Goal: Task Accomplishment & Management: Use online tool/utility

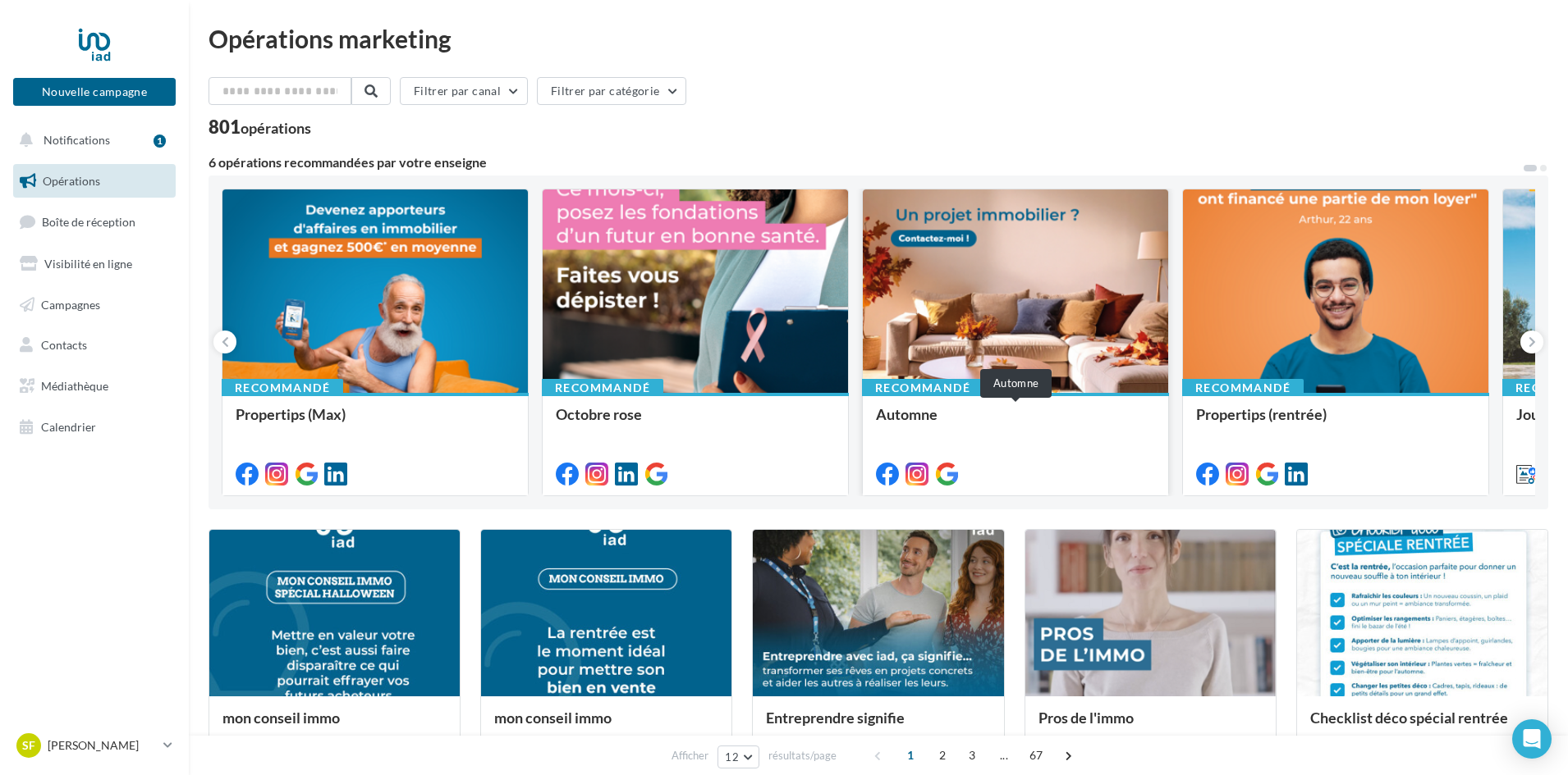
click at [1057, 408] on div "Automne" at bounding box center [1015, 423] width 279 height 33
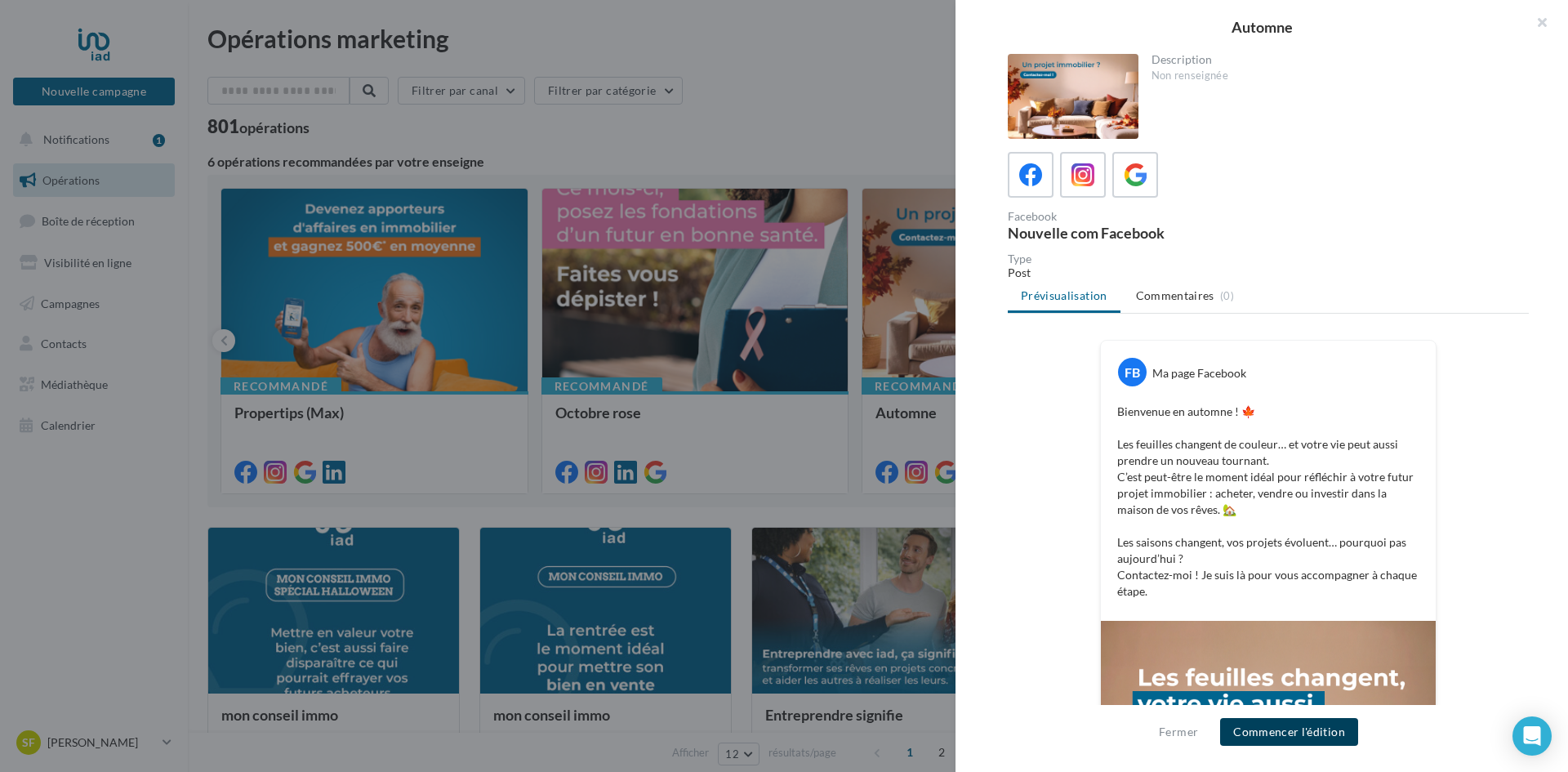
click at [1267, 730] on button "Commencer l'édition" at bounding box center [1289, 732] width 138 height 28
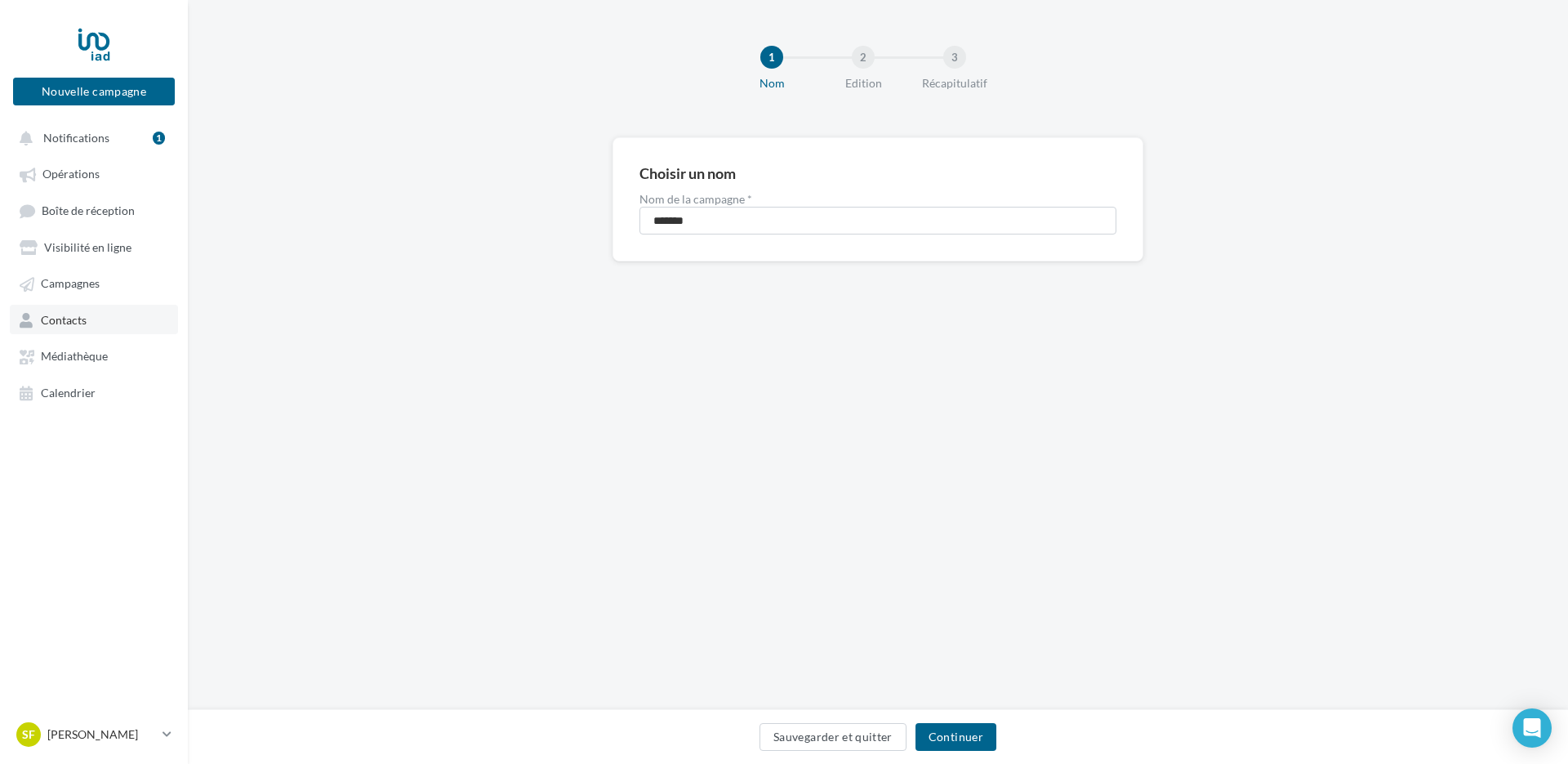
click at [63, 320] on span "Contacts" at bounding box center [64, 319] width 46 height 14
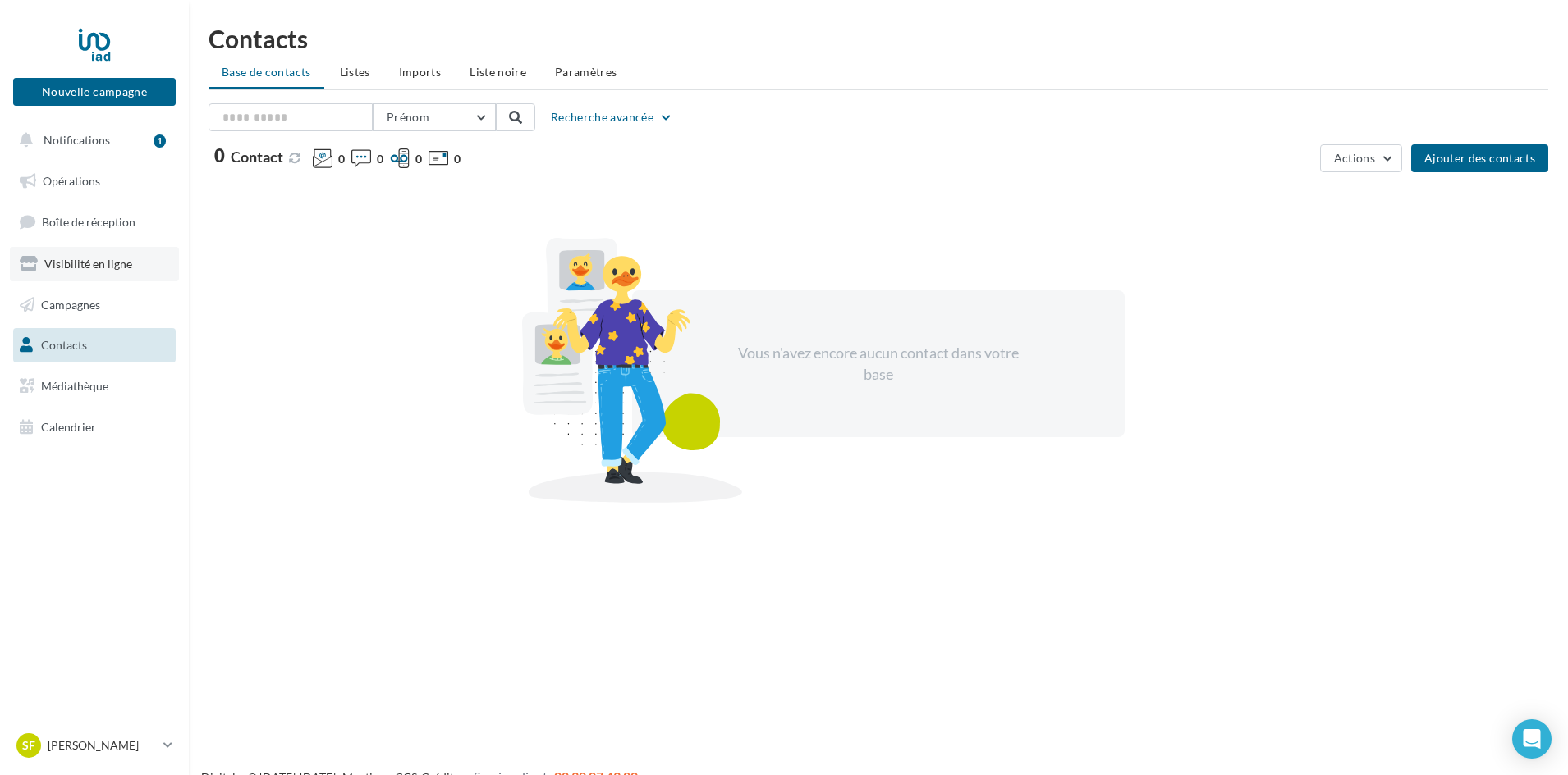
click at [110, 263] on span "Visibilité en ligne" at bounding box center [88, 263] width 88 height 14
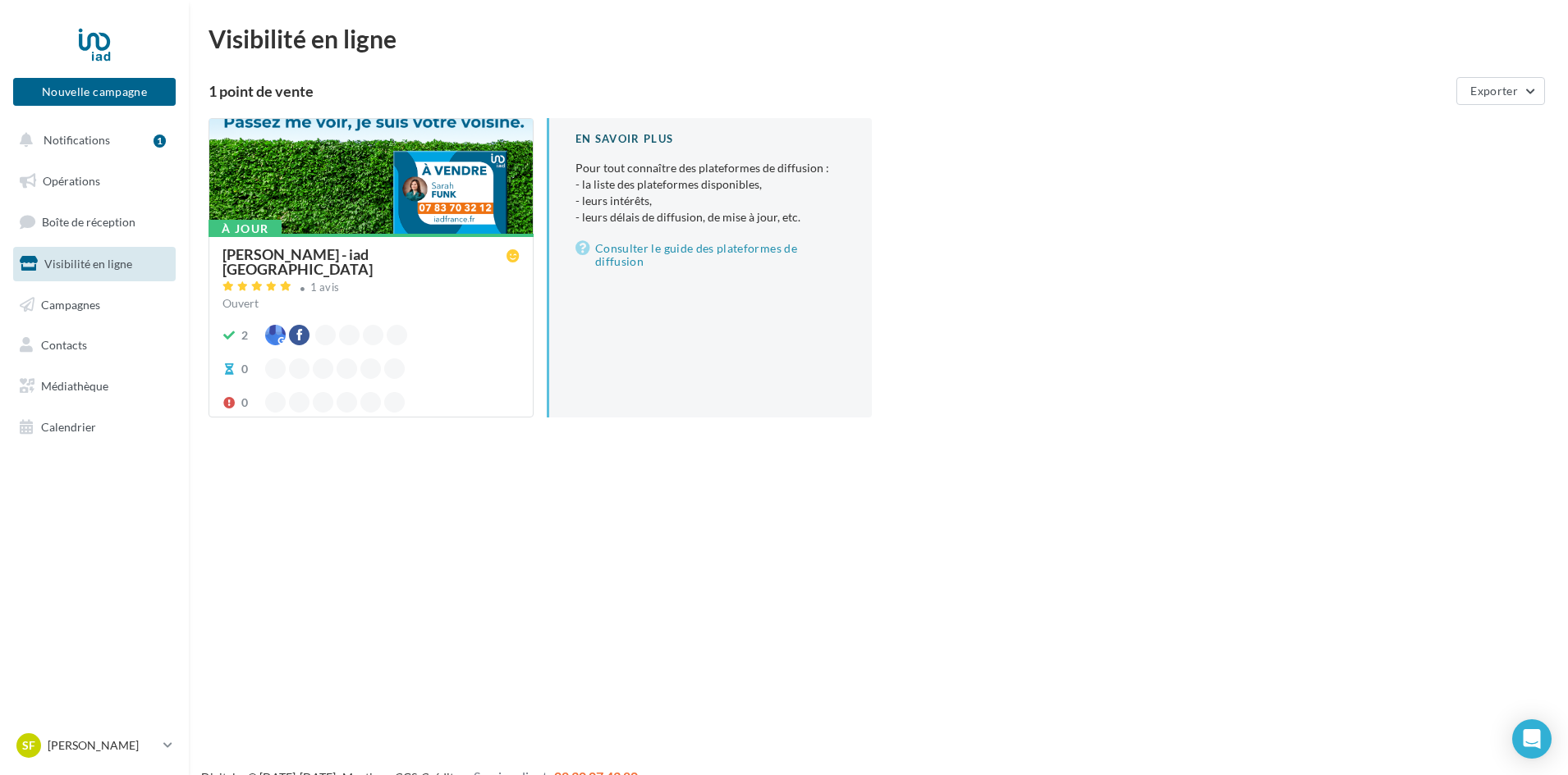
click at [106, 203] on ul "Opérations Boîte de réception Visibilité en ligne Campagnes Contacts Médiathèqu…" at bounding box center [94, 304] width 175 height 293
click at [86, 176] on span "Opérations" at bounding box center [71, 180] width 57 height 14
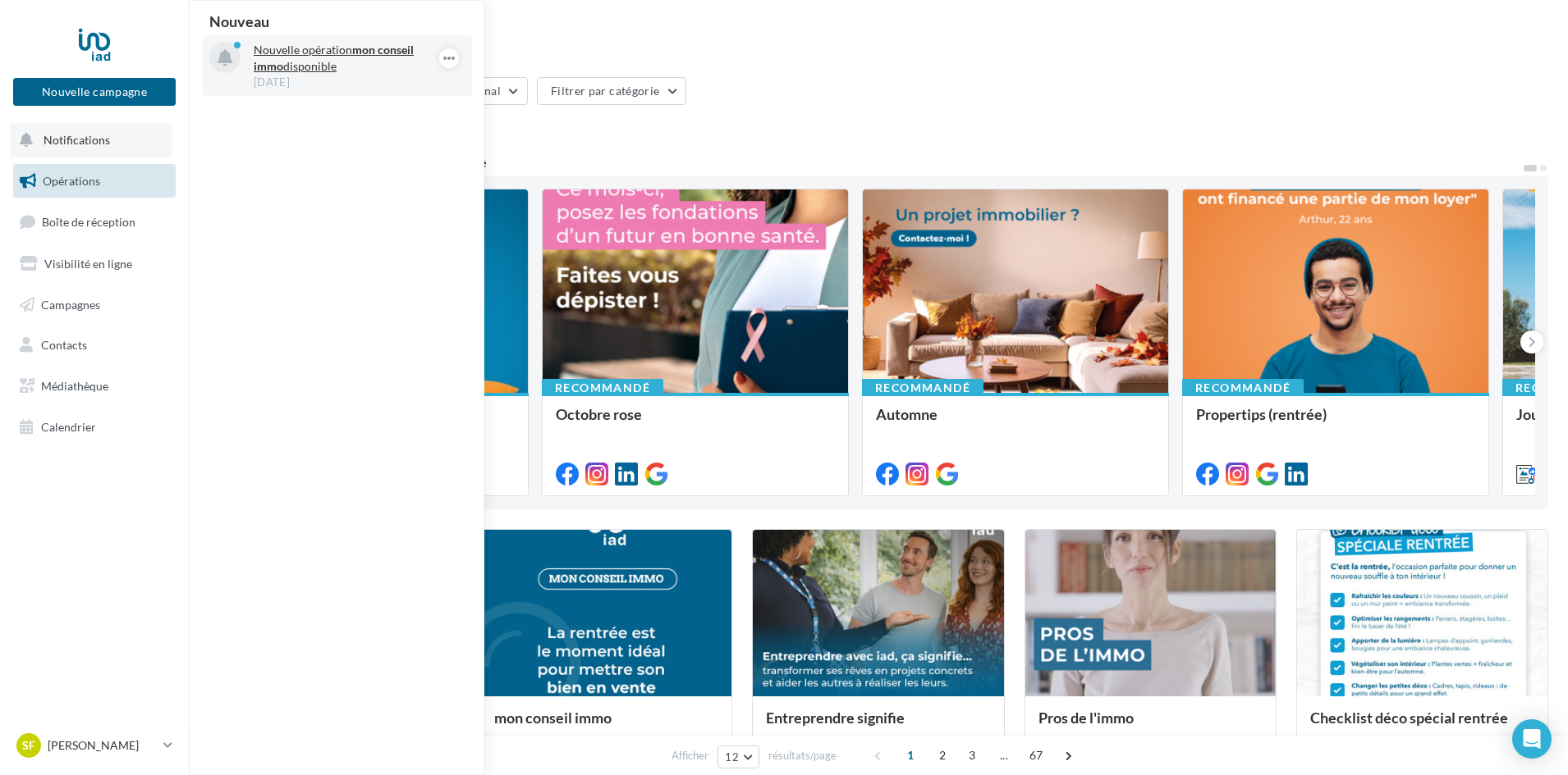
click at [318, 80] on div "29 sept." at bounding box center [348, 81] width 190 height 15
click at [337, 67] on p "Nouvelle opération mon conseil immo disponible" at bounding box center [348, 58] width 190 height 33
click at [446, 55] on icon "button" at bounding box center [448, 58] width 13 height 20
click at [59, 430] on span "Calendrier" at bounding box center [68, 427] width 55 height 14
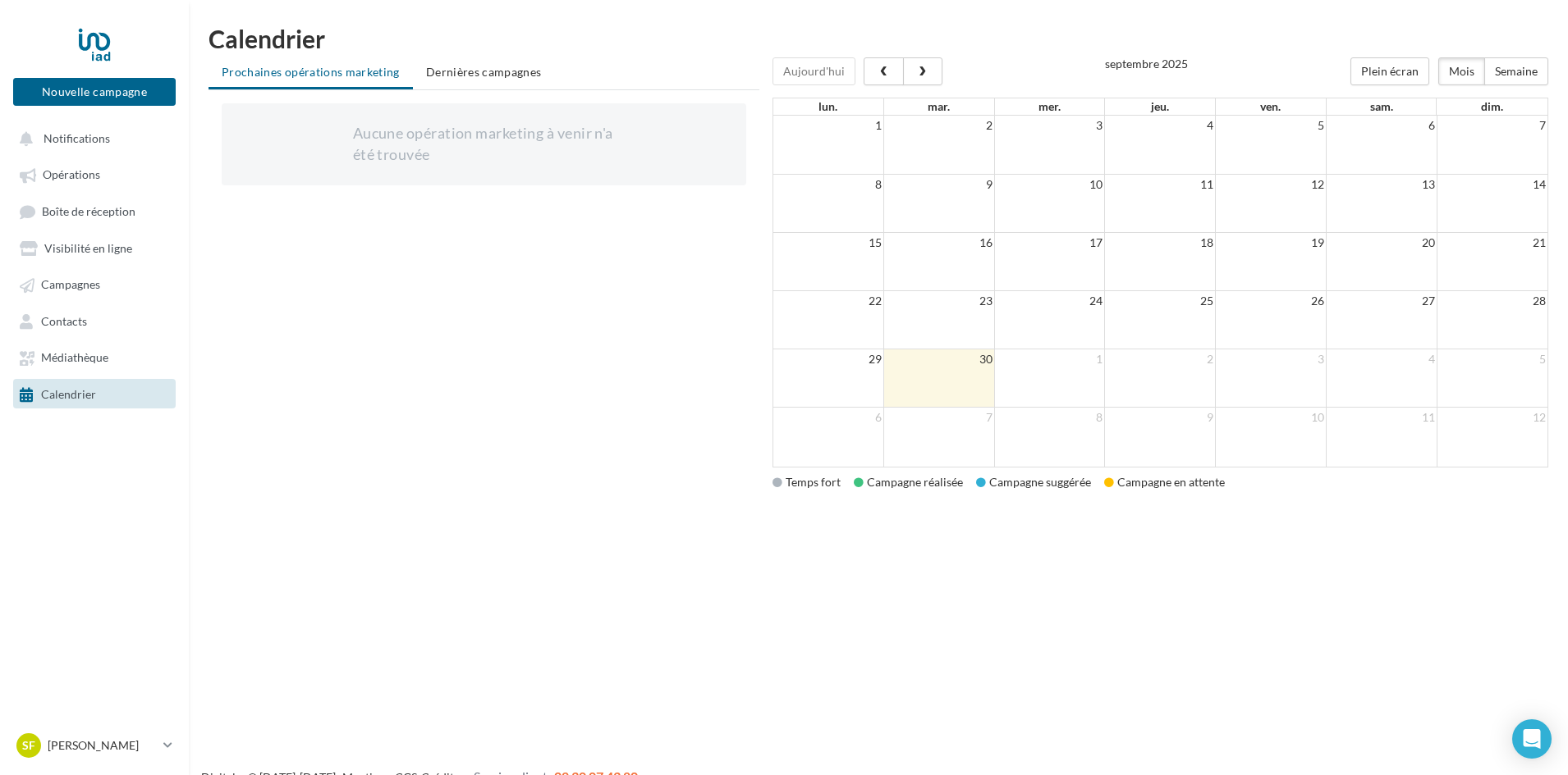
click at [833, 382] on td at bounding box center [828, 379] width 110 height 58
click at [928, 380] on td at bounding box center [938, 379] width 110 height 58
click at [456, 68] on span "Dernières campagnes" at bounding box center [484, 72] width 116 height 14
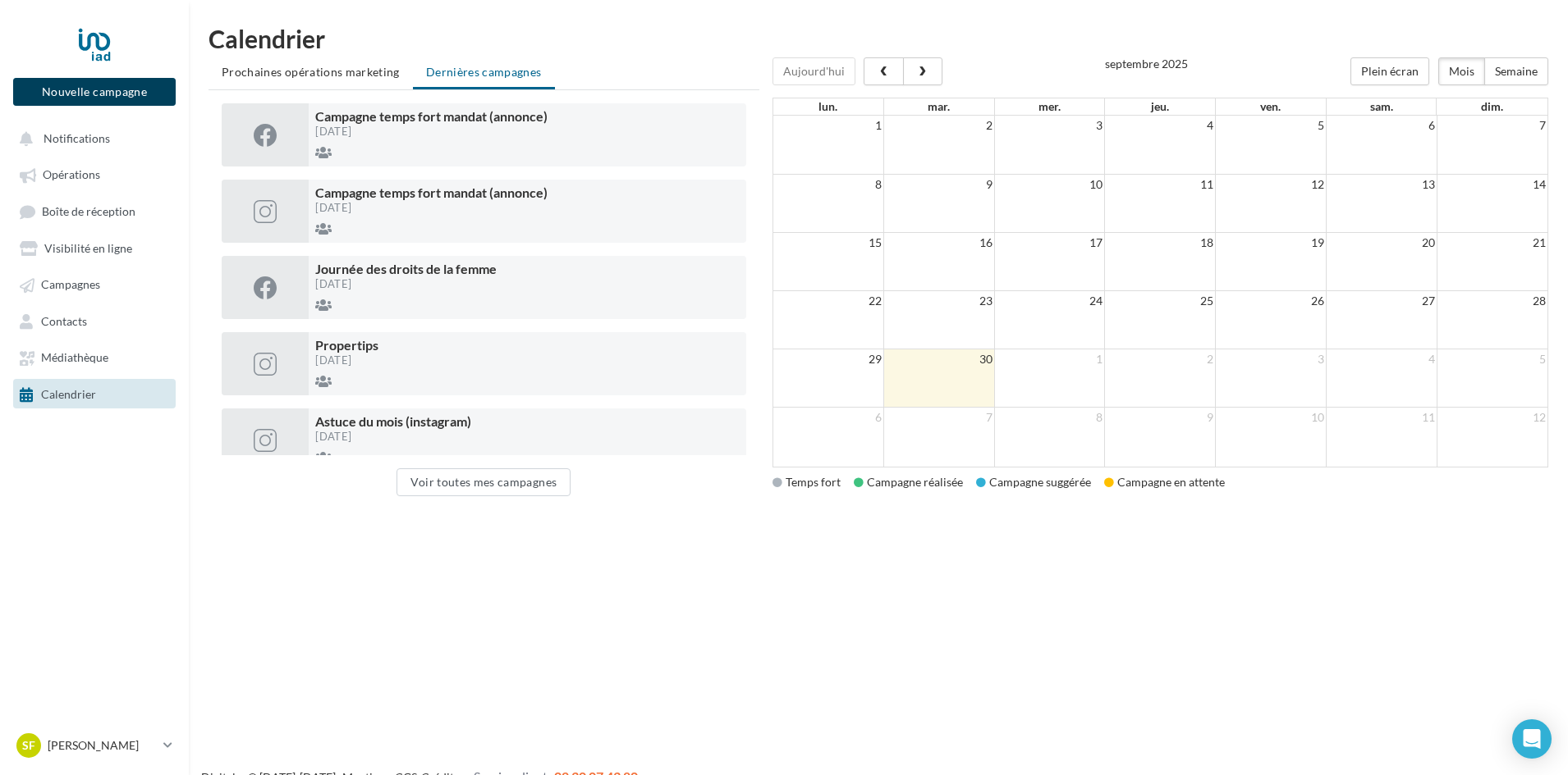
click at [124, 97] on button "Nouvelle campagne" at bounding box center [94, 92] width 163 height 28
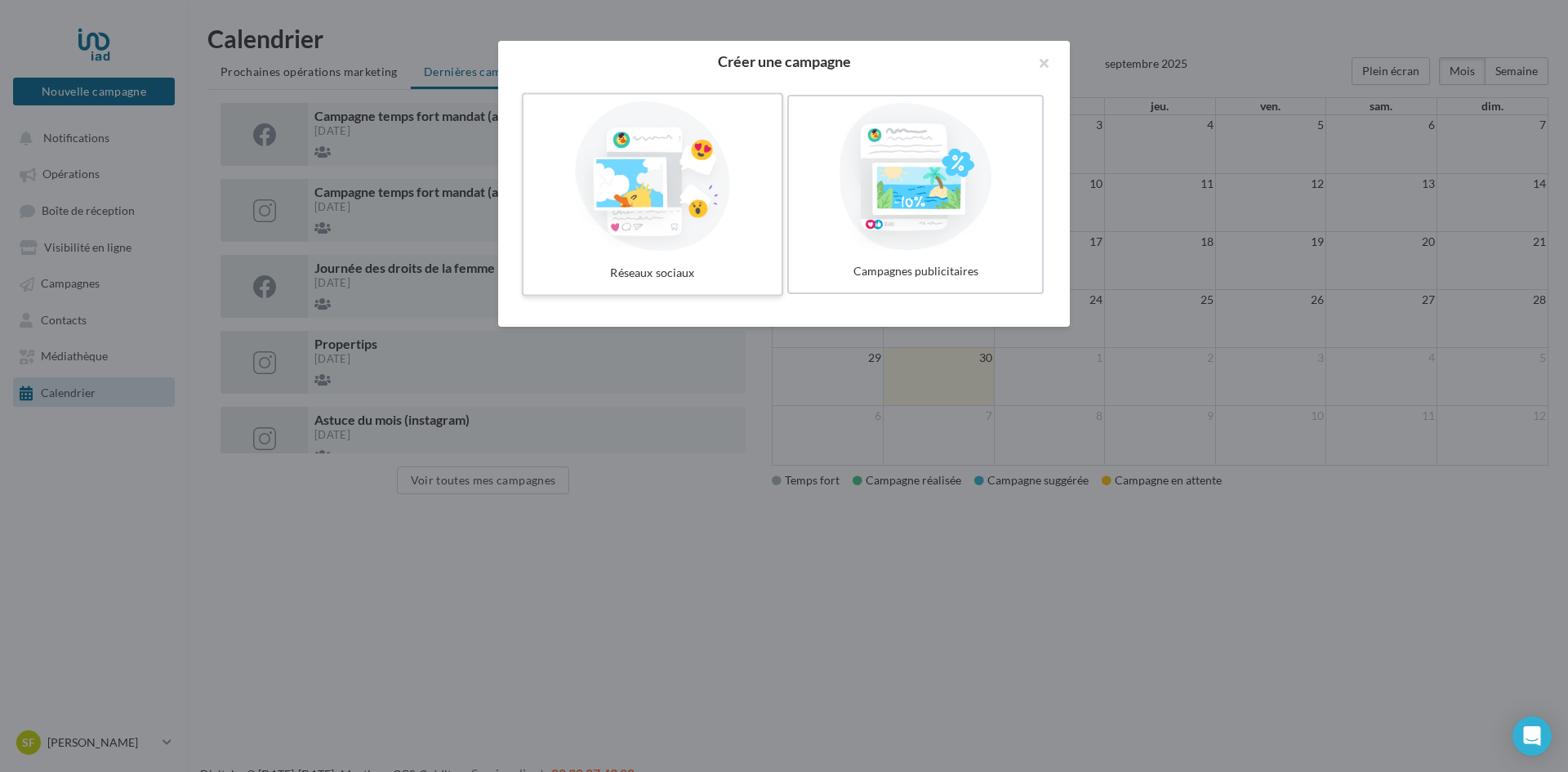
click at [616, 232] on div at bounding box center [652, 176] width 245 height 150
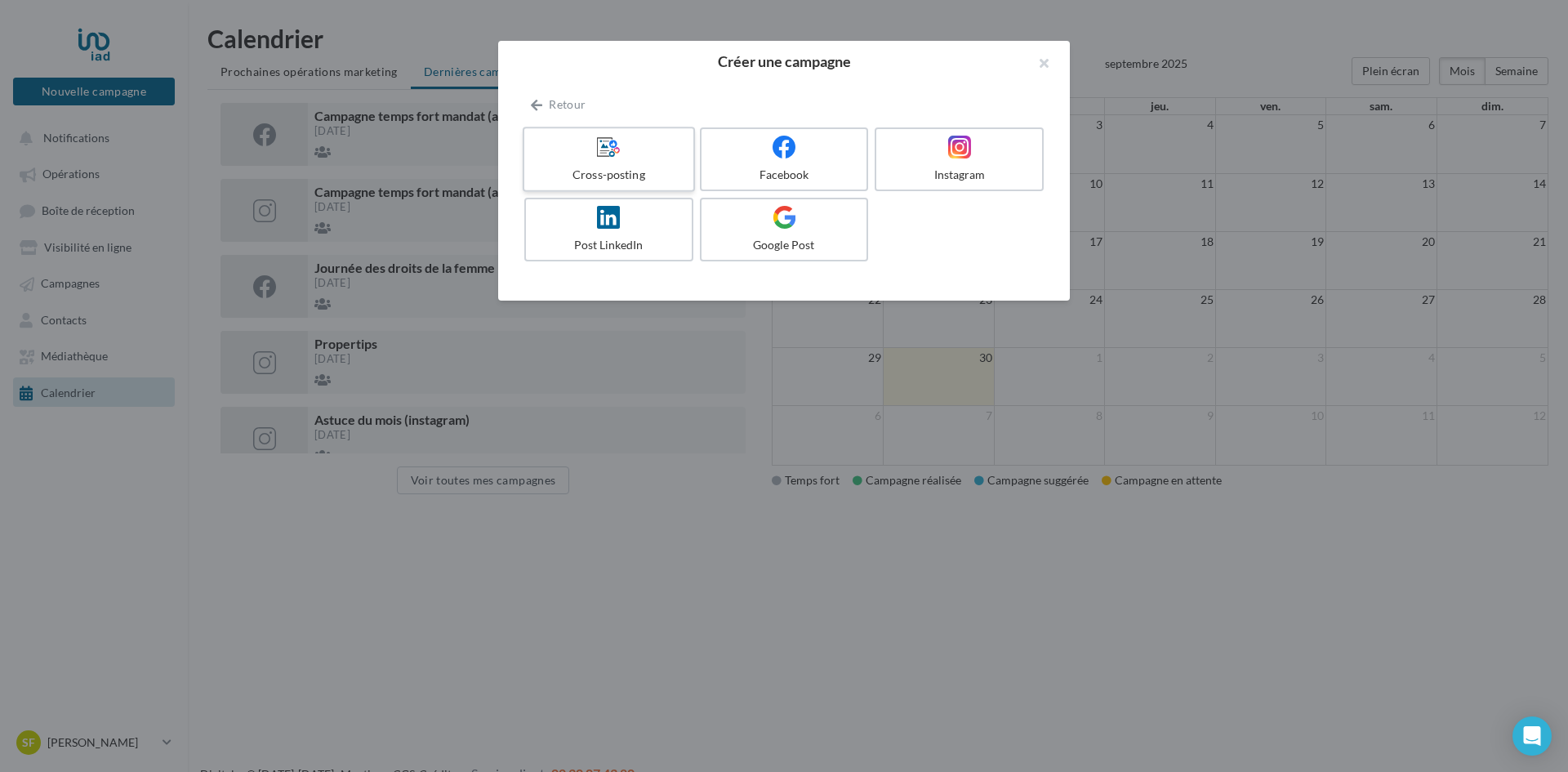
click at [605, 167] on div "Cross-posting" at bounding box center [608, 175] width 155 height 16
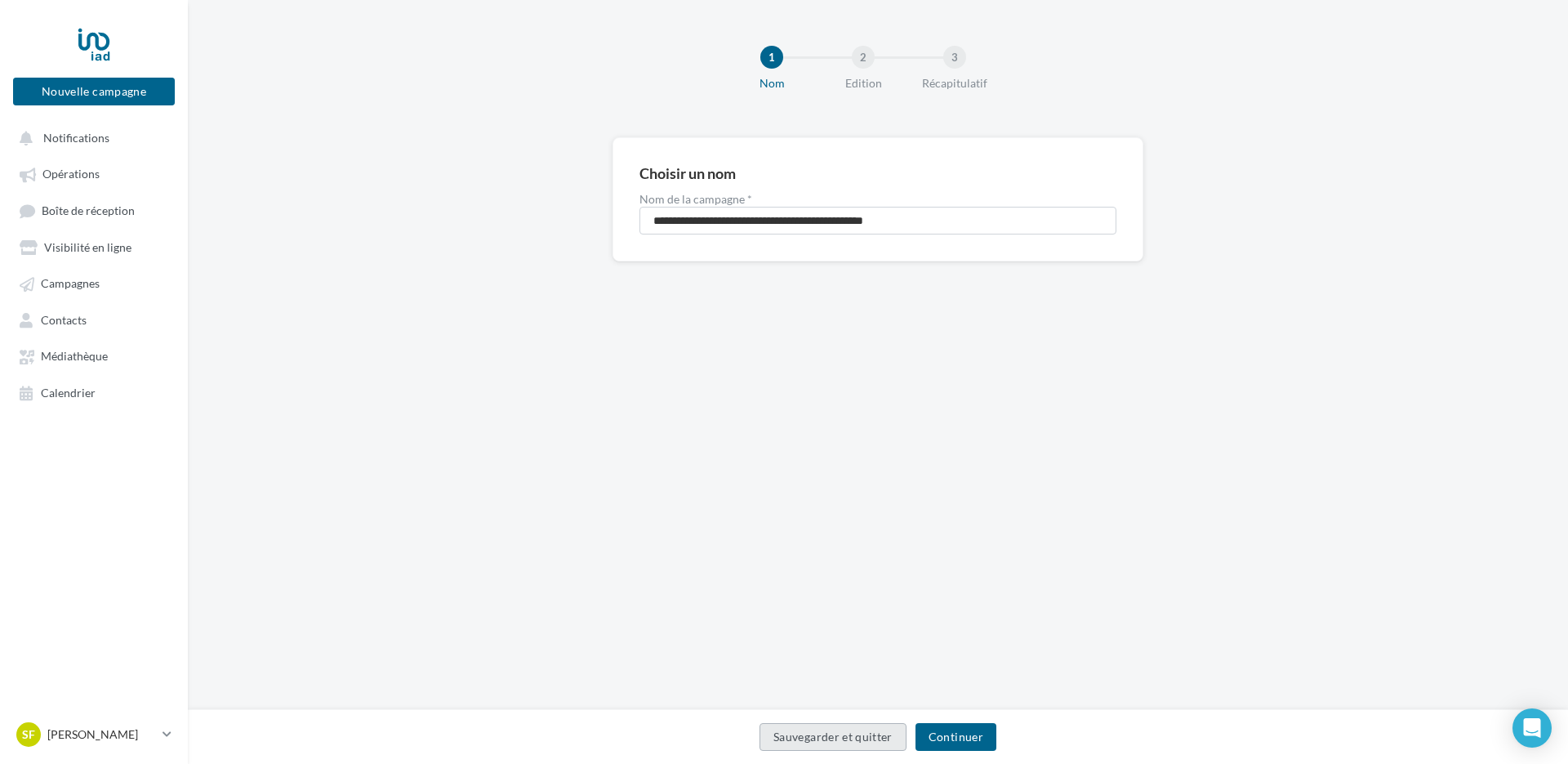
click at [844, 743] on button "Sauvegarder et quitter" at bounding box center [833, 737] width 147 height 28
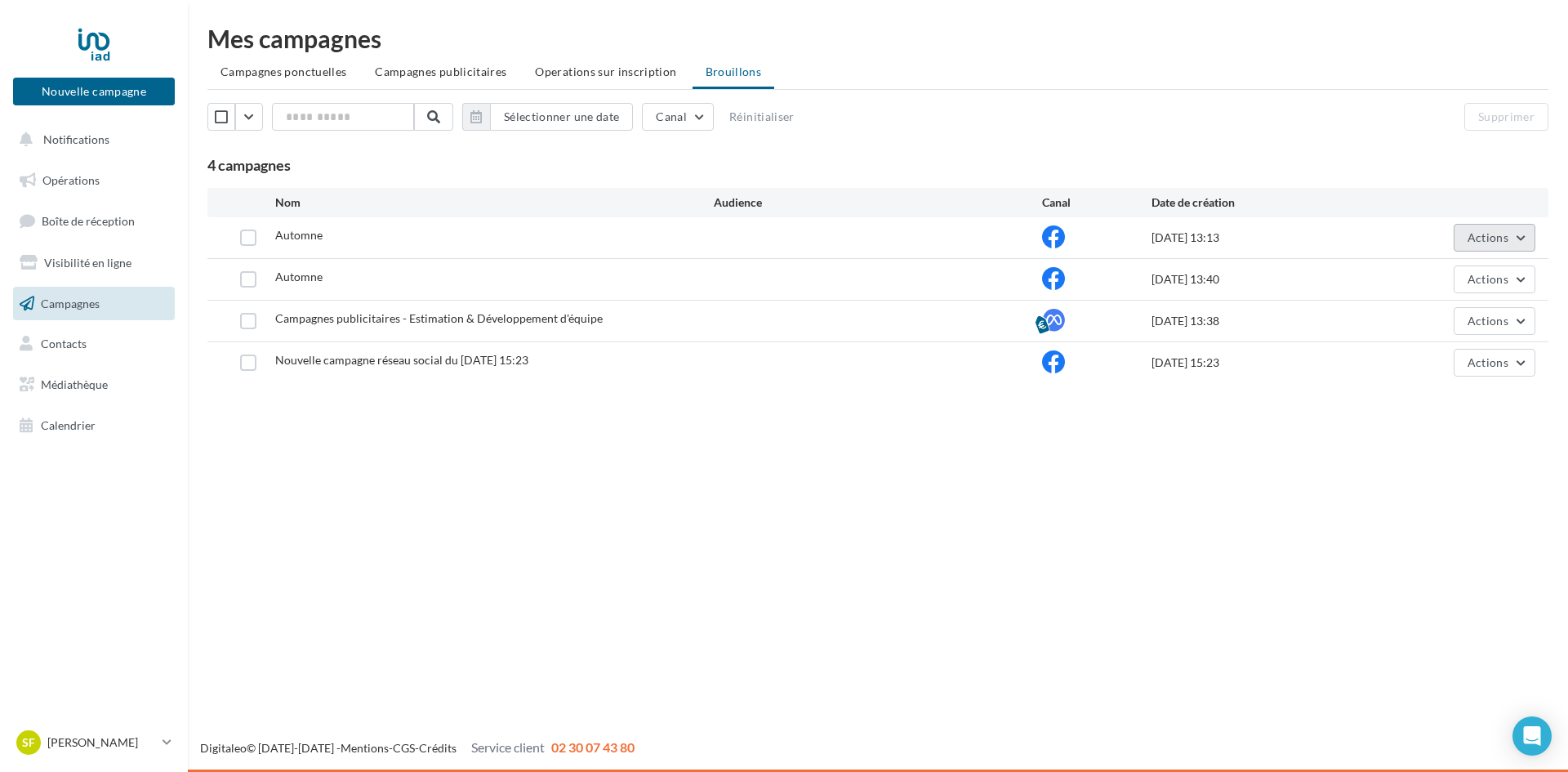
click at [1501, 249] on button "Actions" at bounding box center [1495, 238] width 82 height 28
click at [913, 514] on div "Nouvelle campagne Nouvelle campagne Notifications Opérations Boîte de réception…" at bounding box center [784, 386] width 1568 height 772
click at [83, 195] on link "Opérations" at bounding box center [95, 181] width 169 height 34
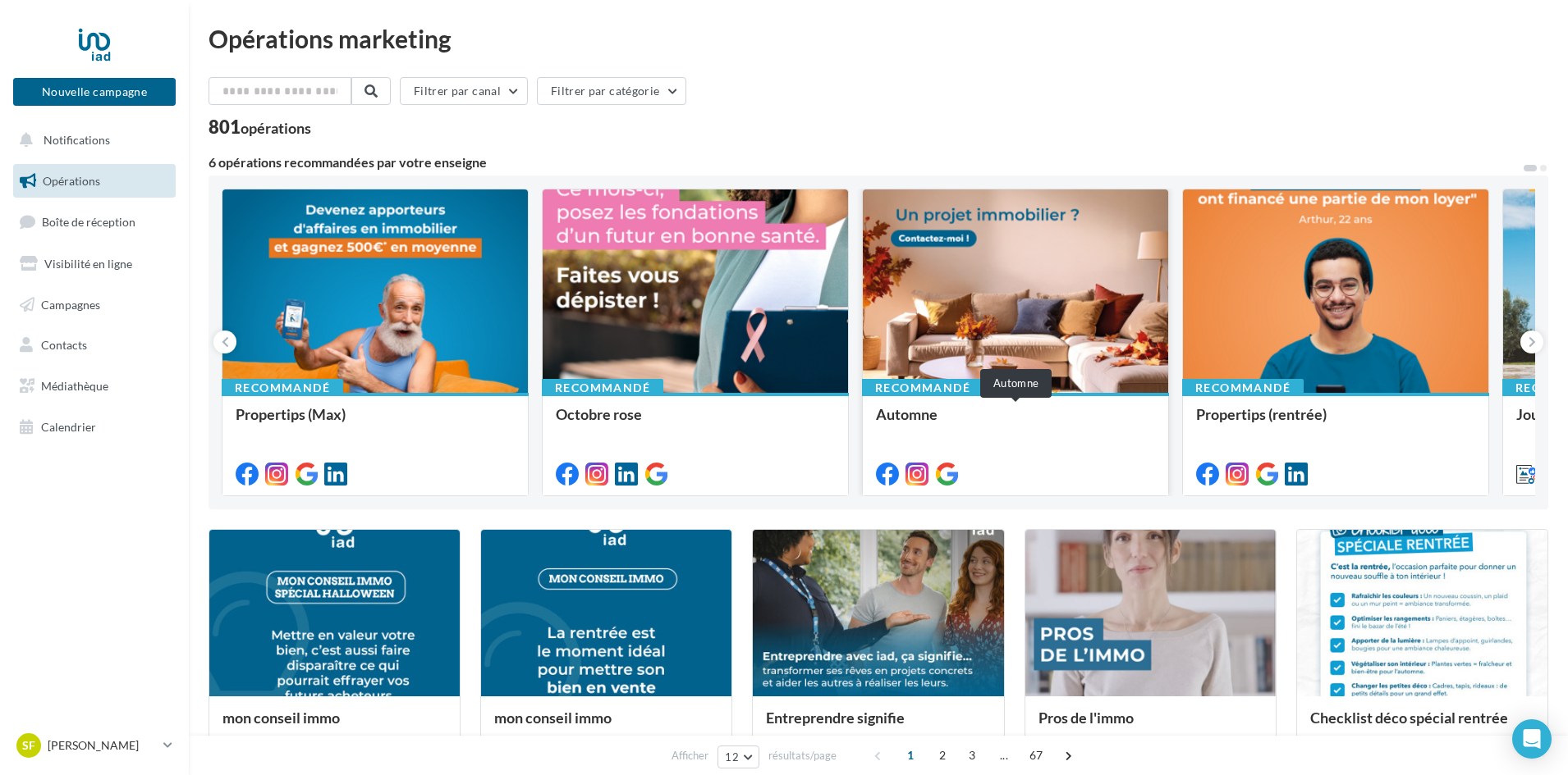
click at [896, 423] on div "Automne" at bounding box center [1015, 423] width 279 height 33
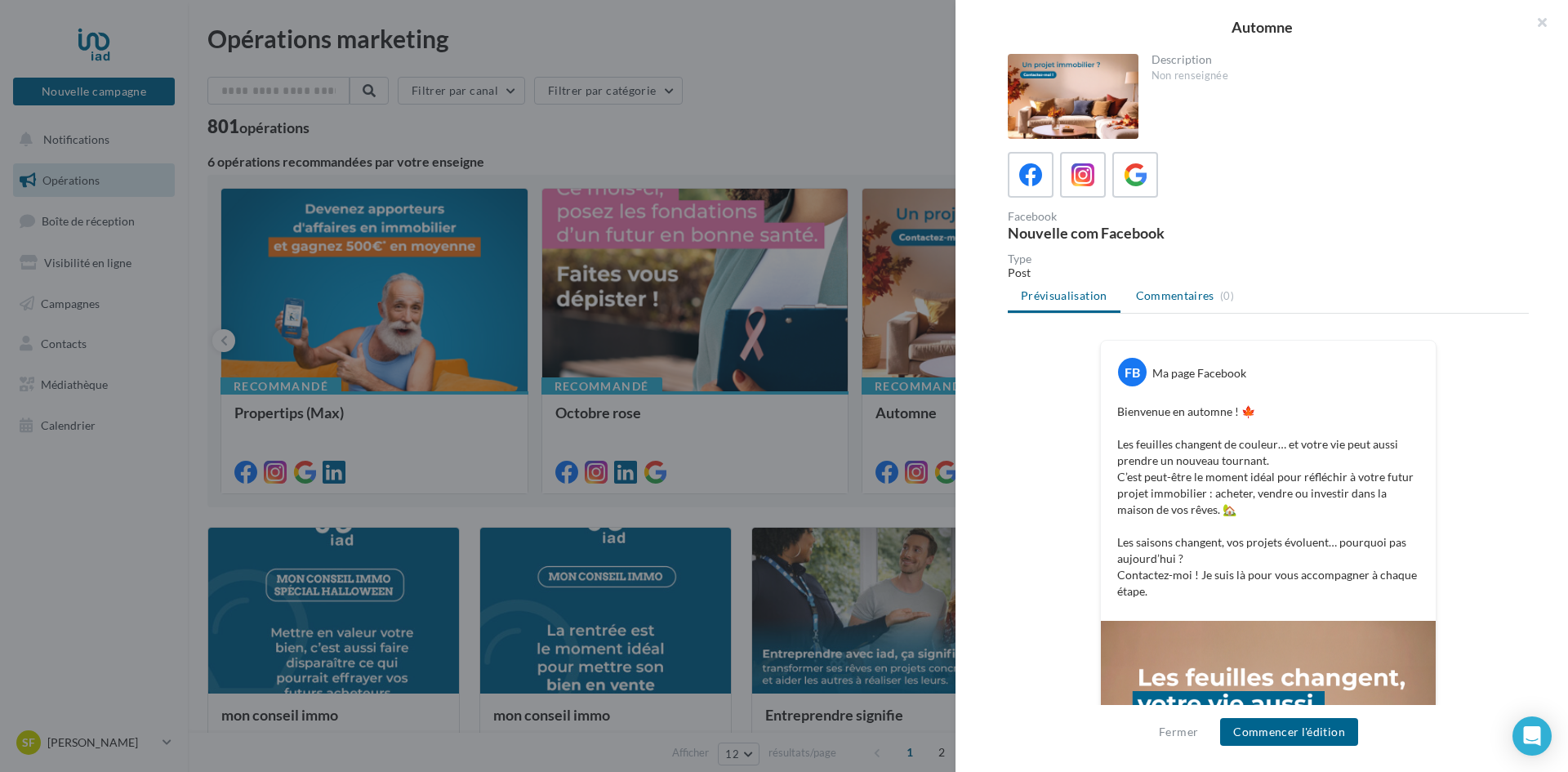
scroll to position [342, 0]
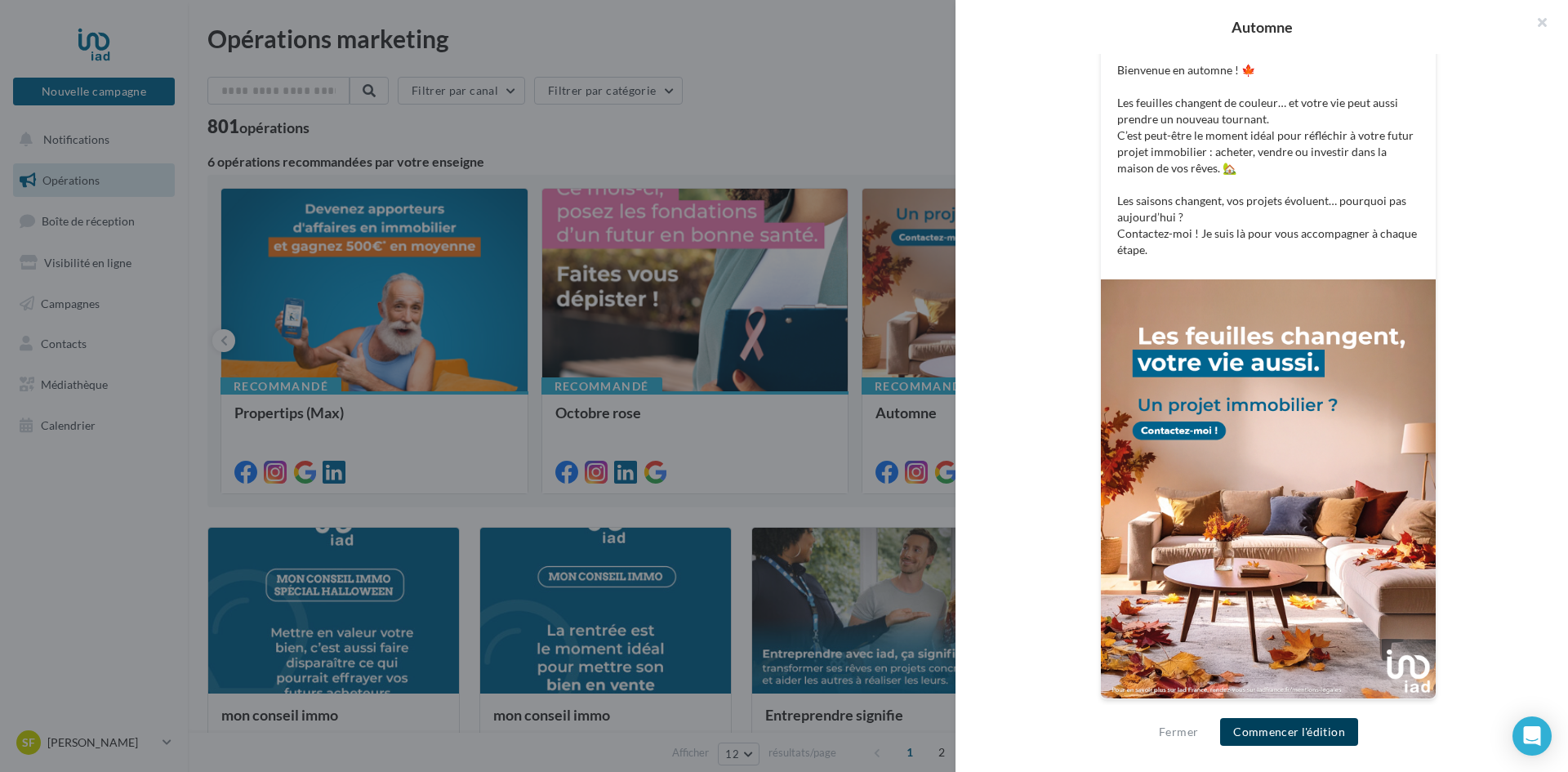
click at [1255, 736] on button "Commencer l'édition" at bounding box center [1289, 732] width 138 height 28
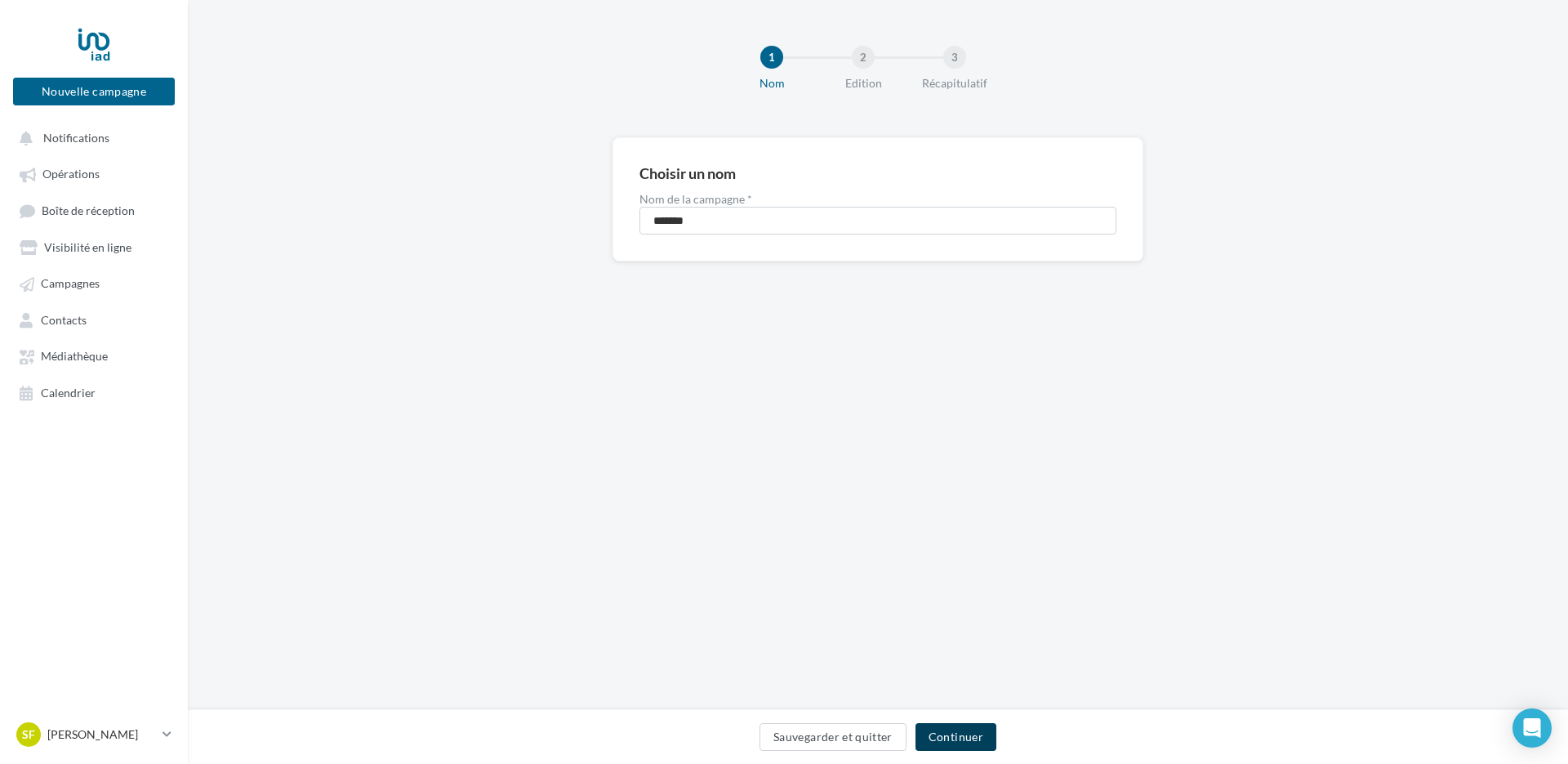
click at [940, 740] on button "Continuer" at bounding box center [956, 737] width 81 height 28
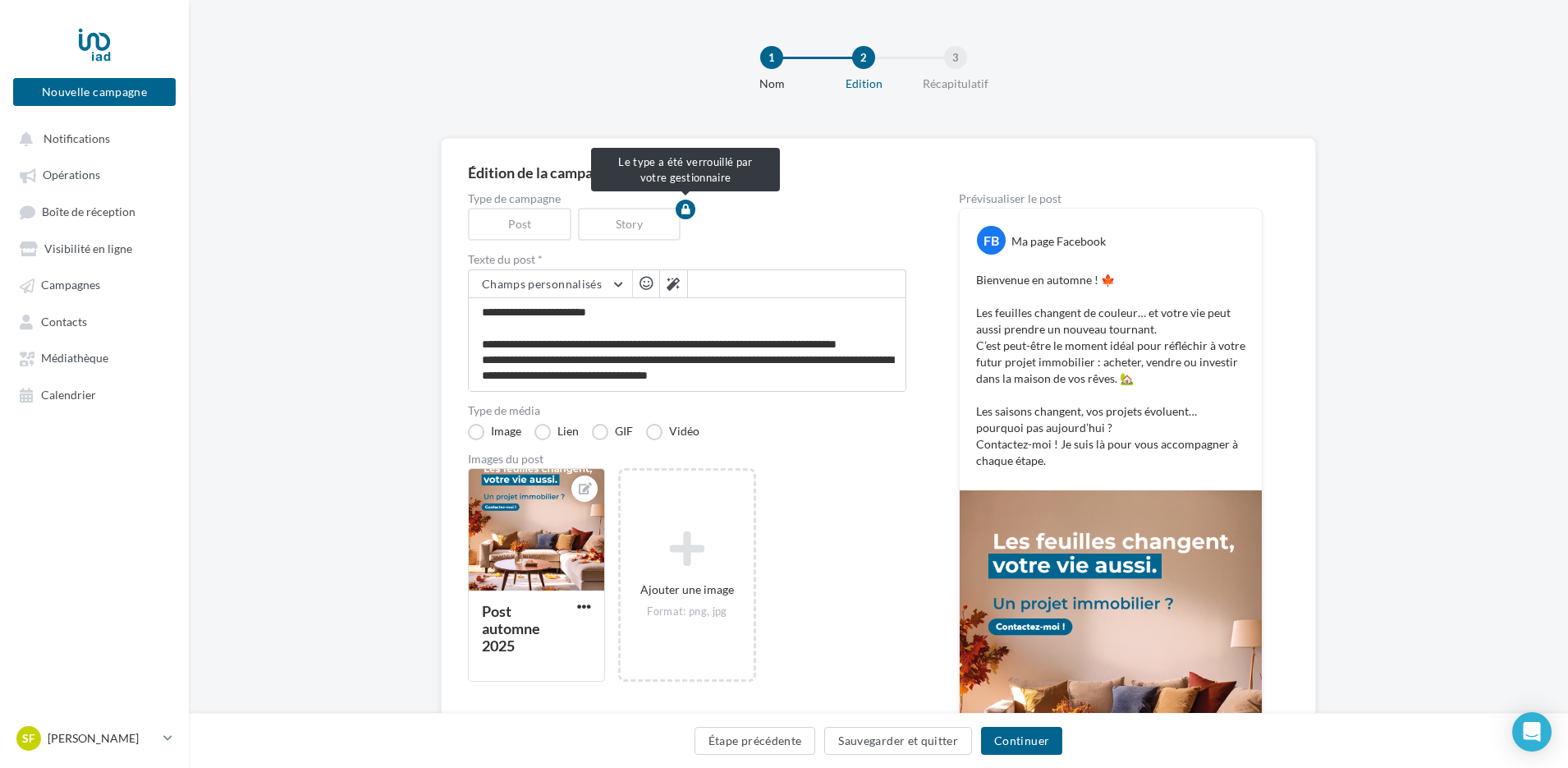
click at [692, 208] on button "button" at bounding box center [685, 209] width 20 height 20
click at [657, 437] on label "Vidéo" at bounding box center [673, 432] width 53 height 16
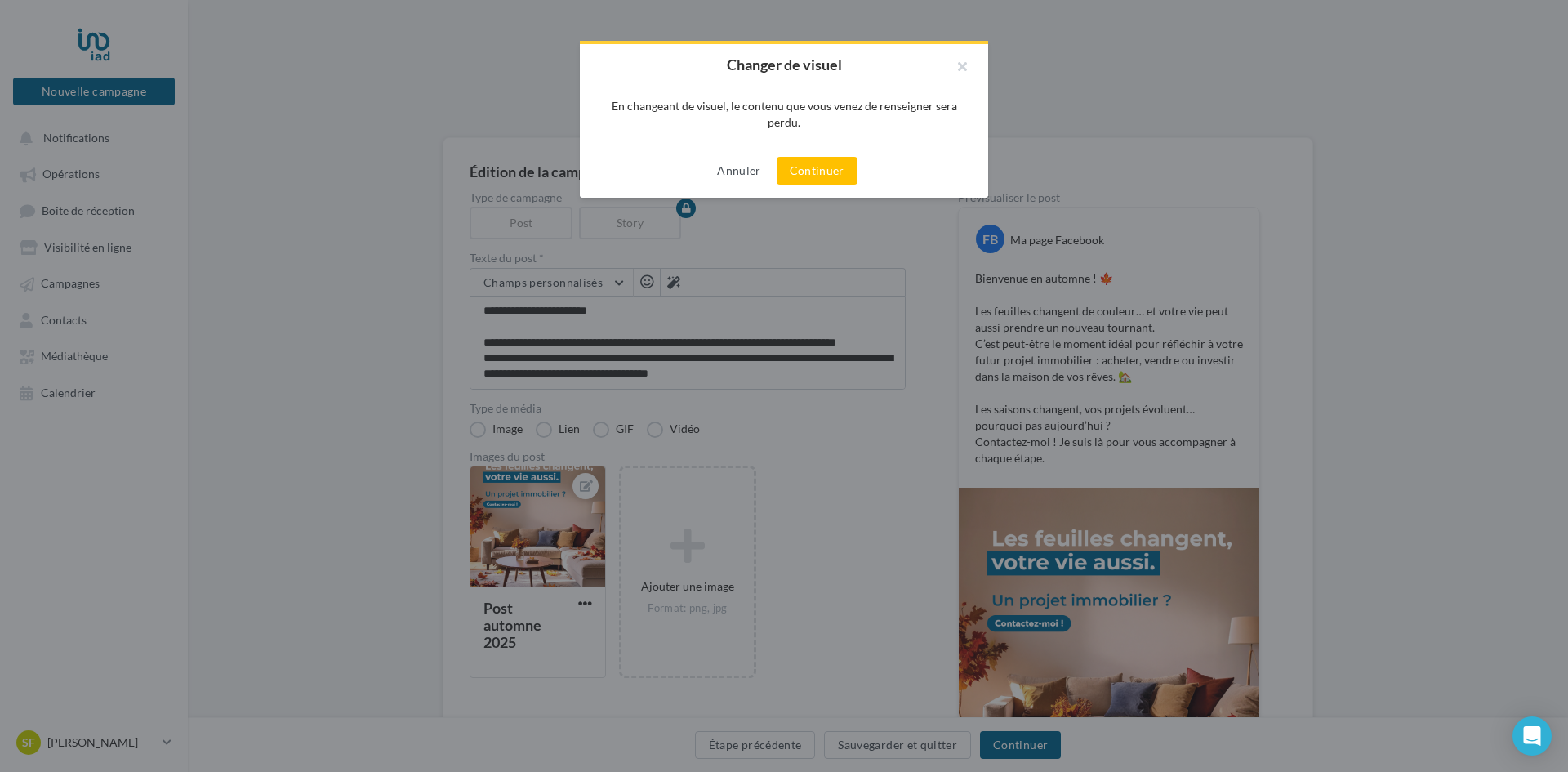
click at [740, 176] on button "Annuler" at bounding box center [738, 170] width 56 height 20
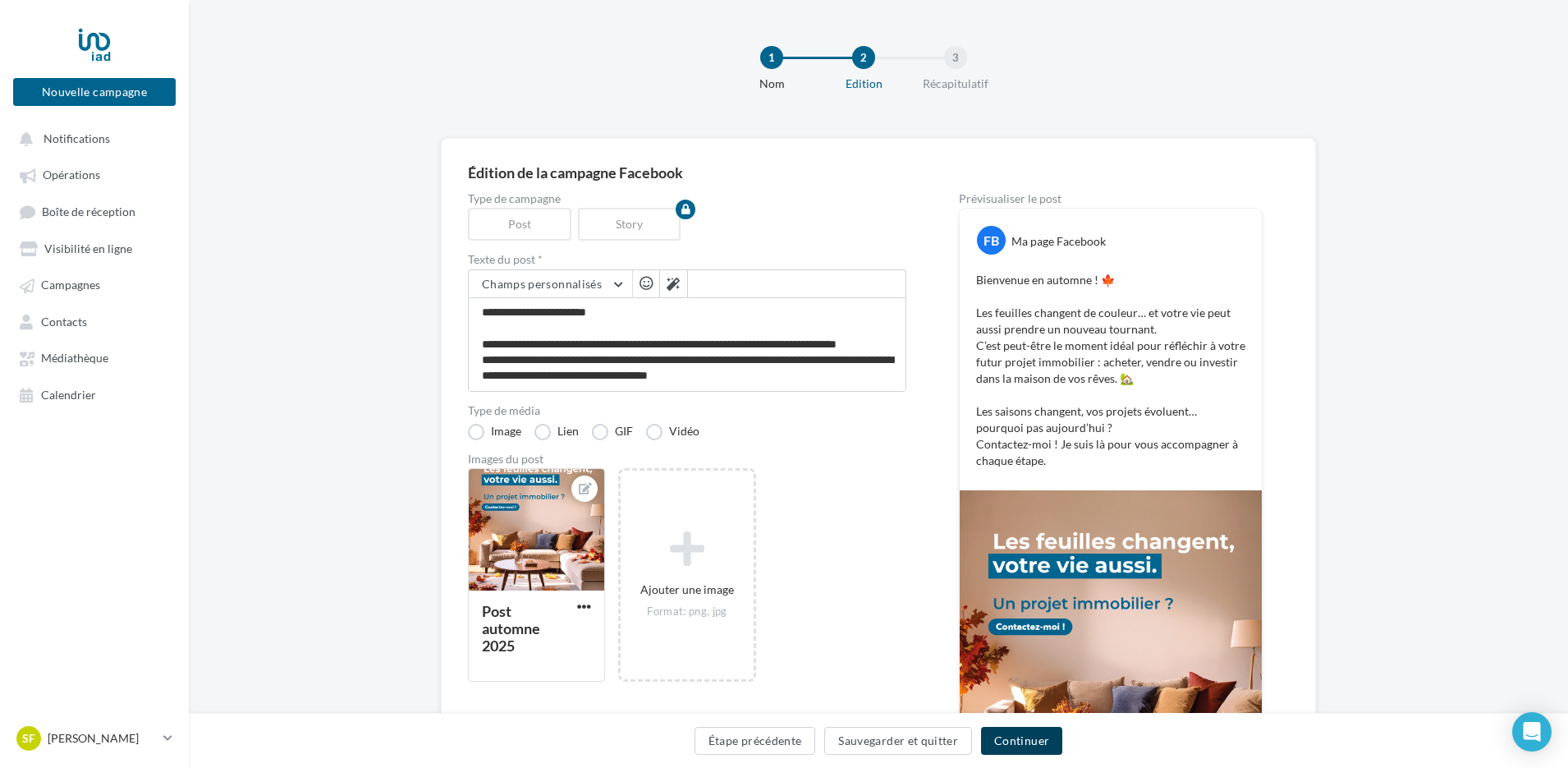
click at [1009, 731] on button "Continuer" at bounding box center [1021, 741] width 81 height 28
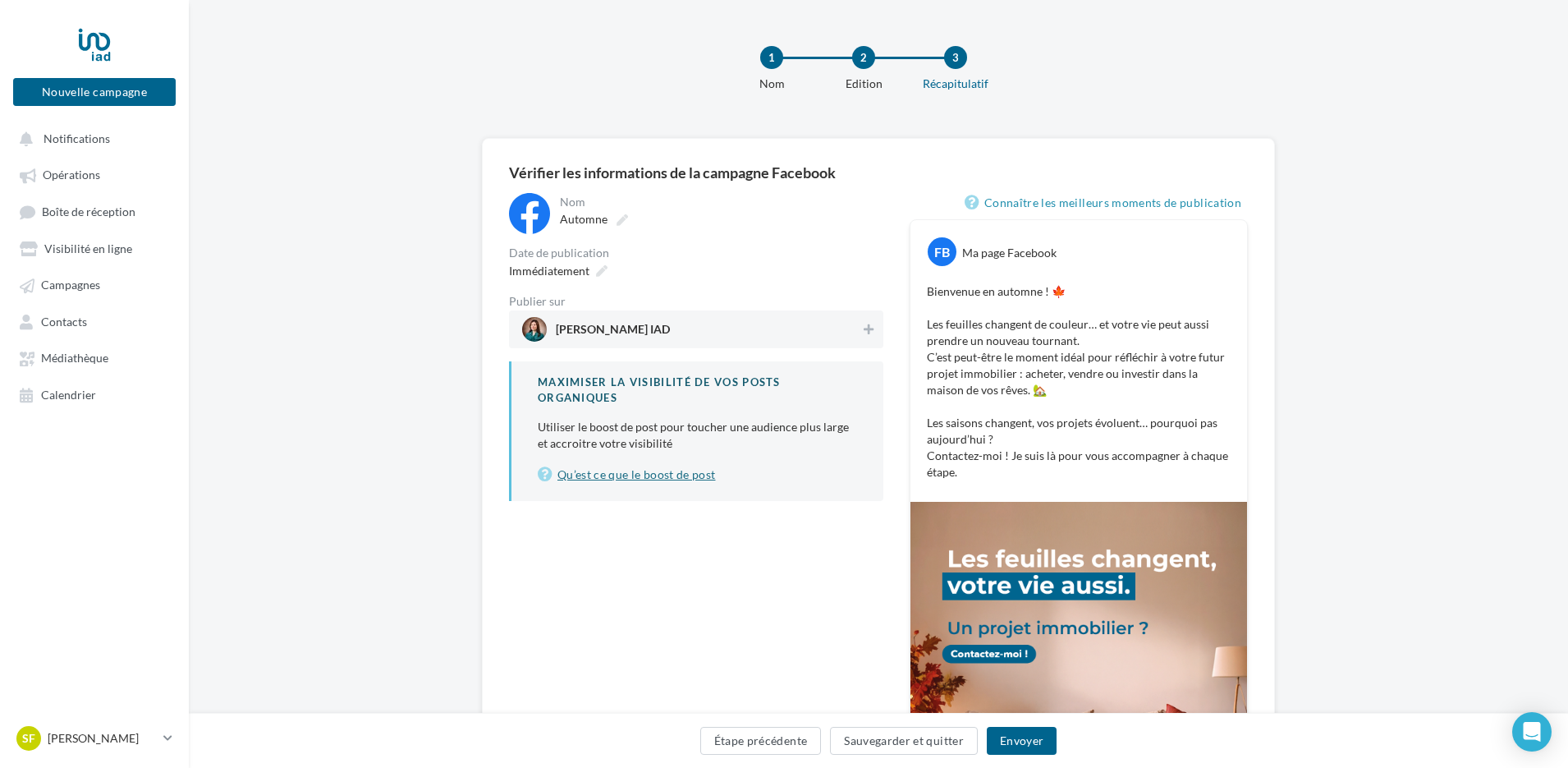
click at [669, 481] on link "Qu’est ce que le boost de post" at bounding box center [697, 474] width 319 height 20
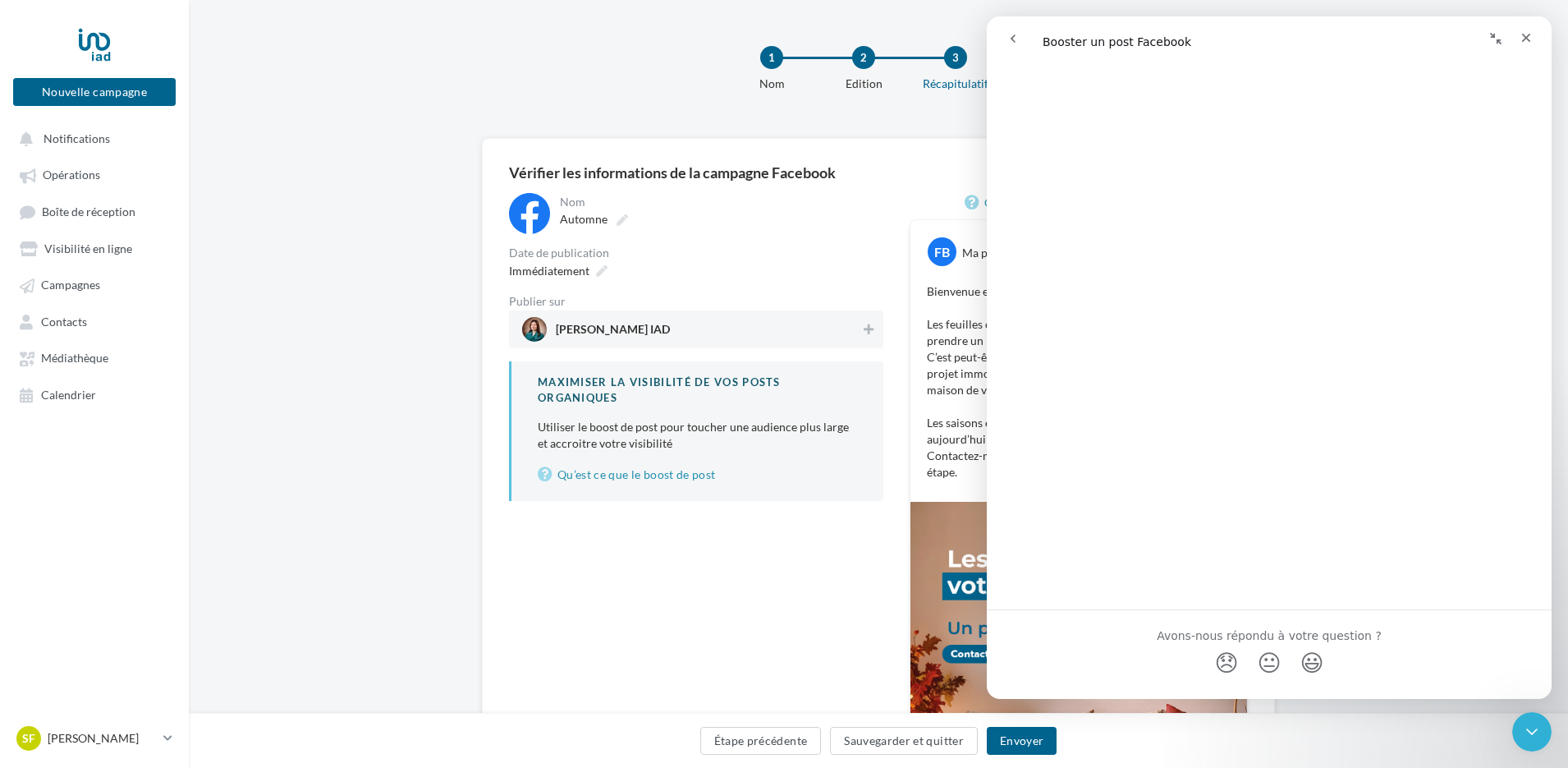
scroll to position [3222, 0]
click at [1516, 37] on div "Fermer" at bounding box center [1526, 38] width 30 height 30
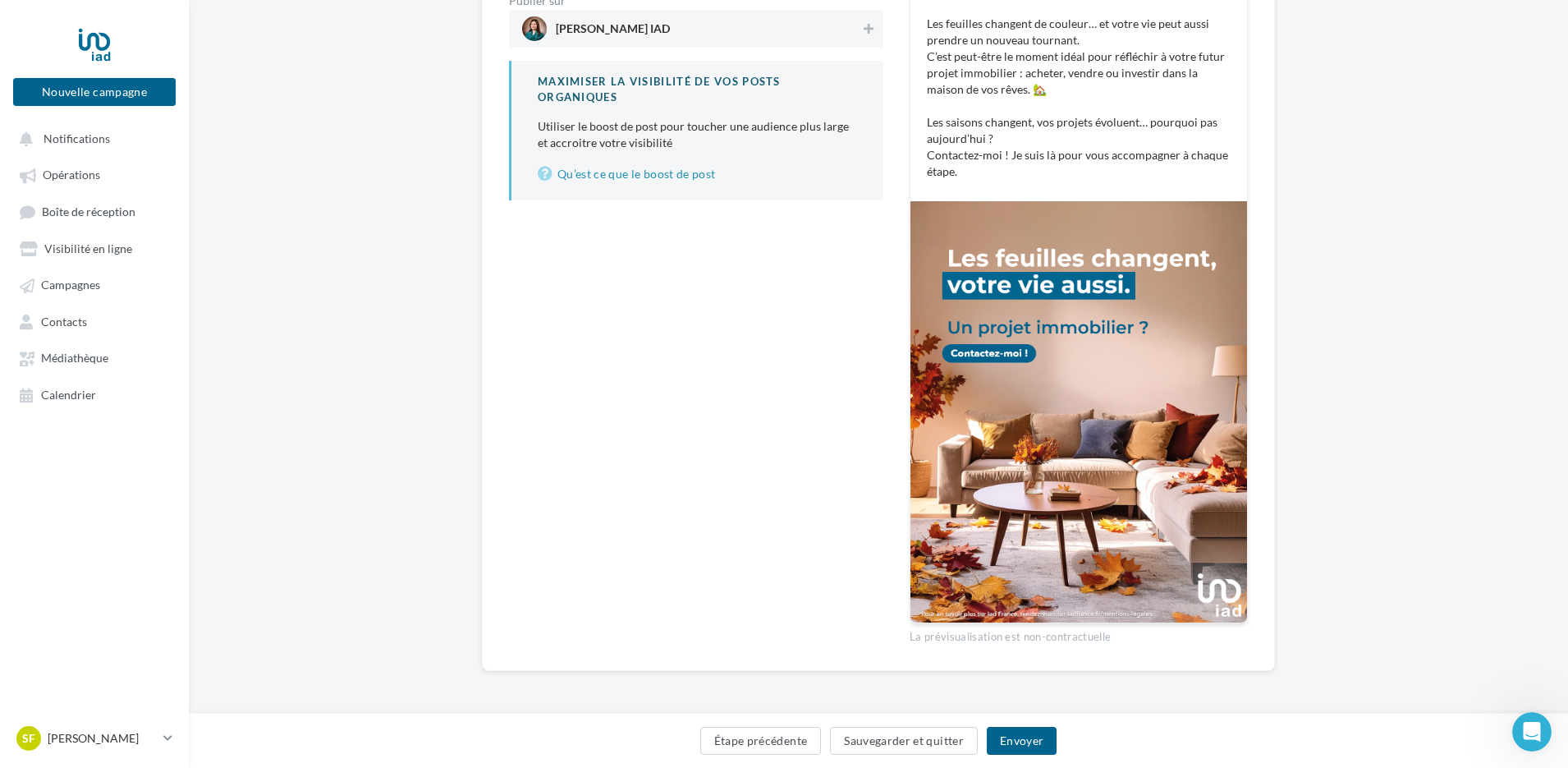
scroll to position [0, 0]
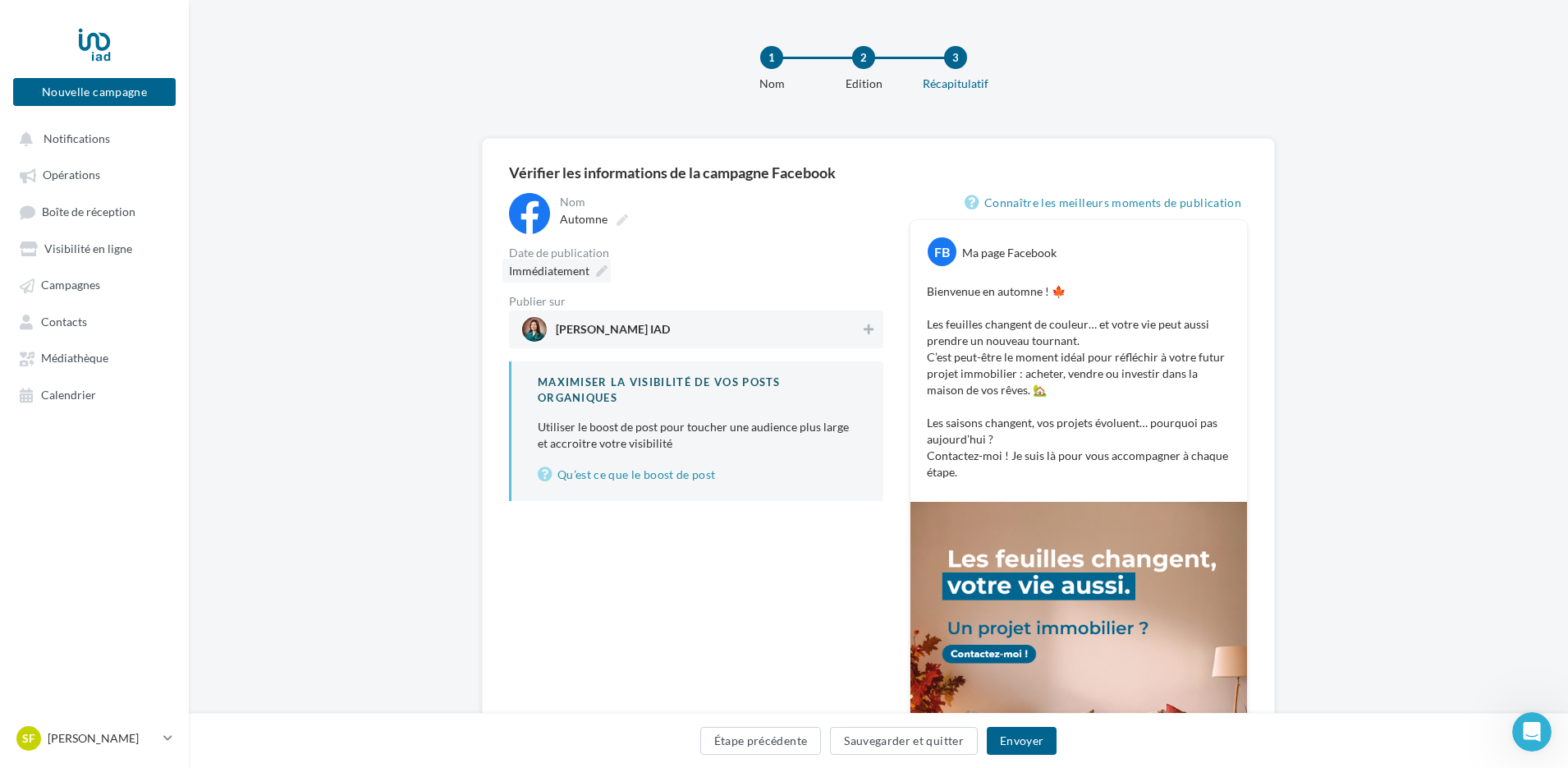
click at [607, 270] on div "Immédiatement" at bounding box center [556, 271] width 109 height 24
click at [852, 618] on div "Nom ******* Automne Date de publication Immédiatement Publier sur Sarah FUNK IA…" at bounding box center [696, 569] width 374 height 752
click at [1031, 733] on button "Envoyer" at bounding box center [1022, 741] width 70 height 28
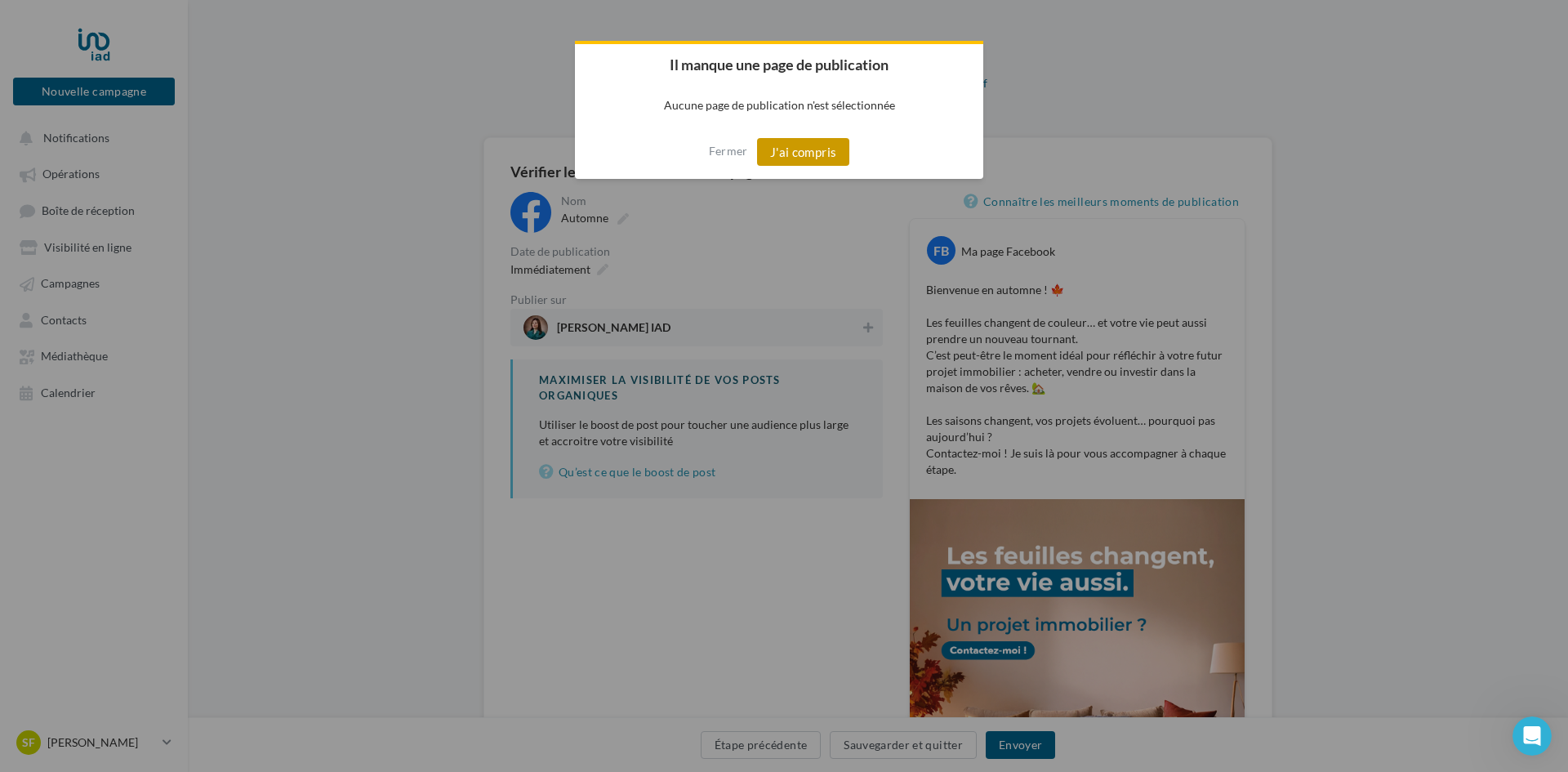
click at [772, 155] on button "J'ai compris" at bounding box center [803, 152] width 93 height 28
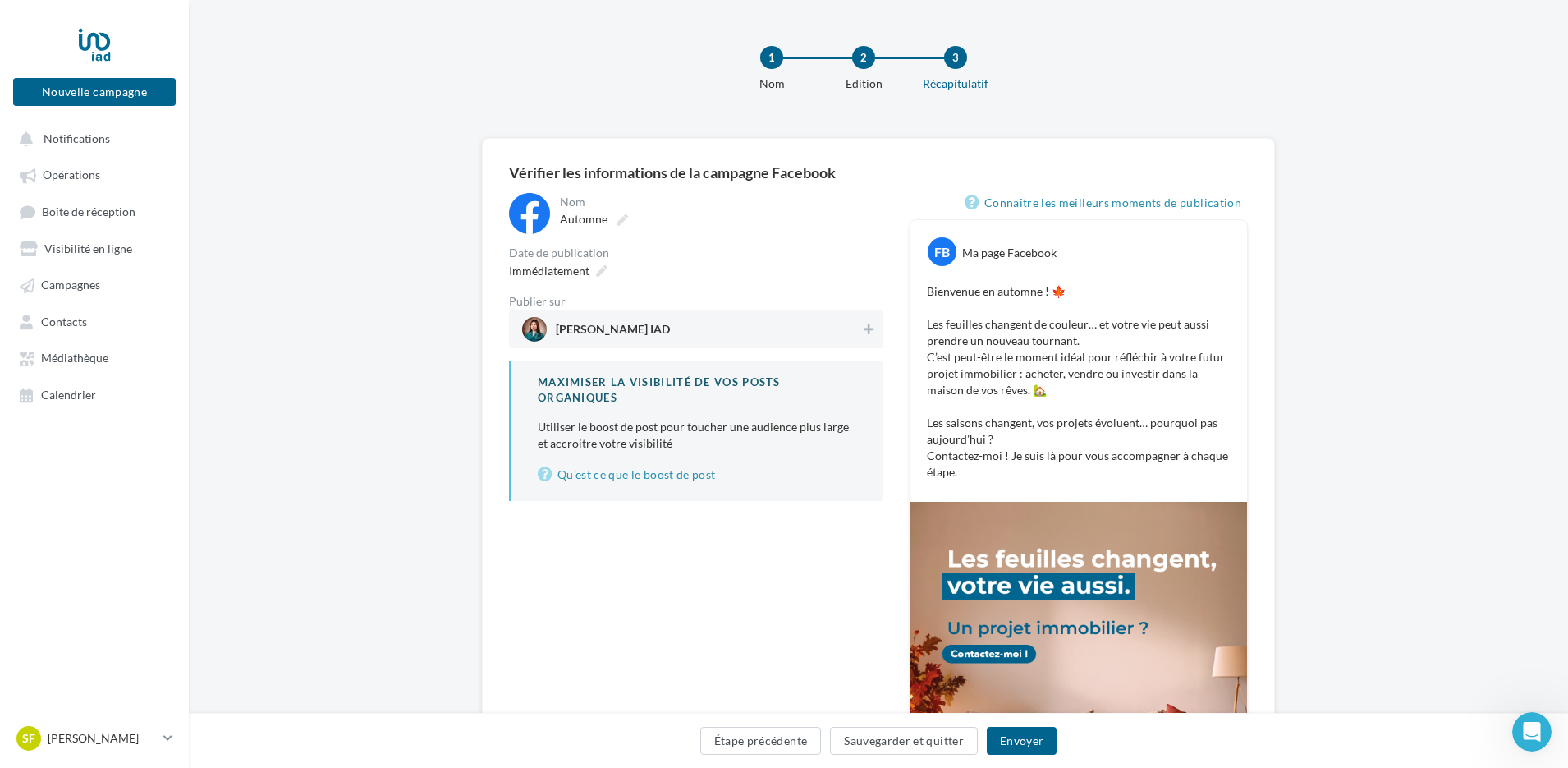
click at [662, 326] on span "Sarah FUNK IAD" at bounding box center [691, 329] width 338 height 25
click at [1001, 732] on button "Envoyer" at bounding box center [1022, 741] width 70 height 28
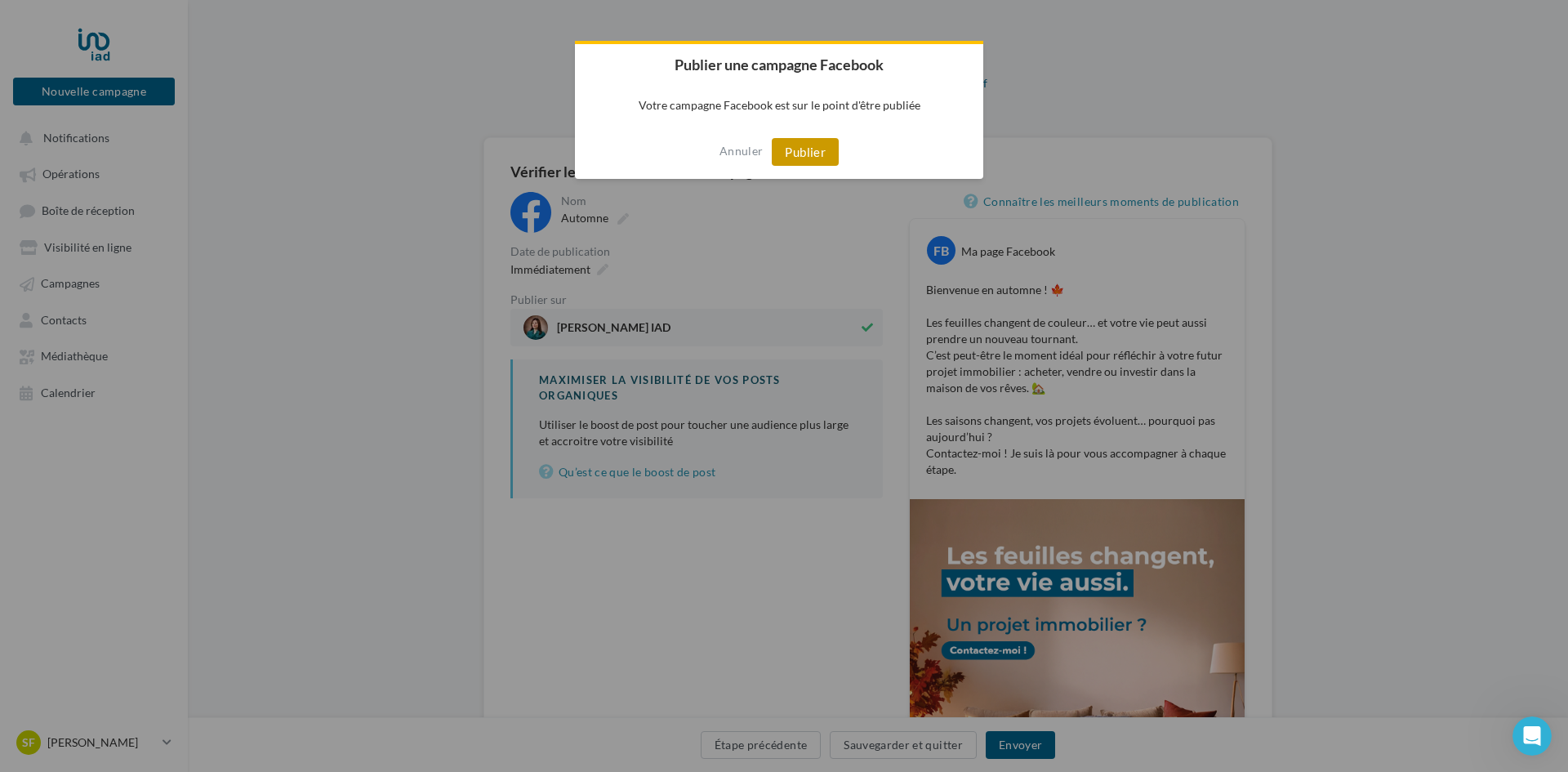
click at [803, 150] on button "Publier" at bounding box center [805, 152] width 67 height 28
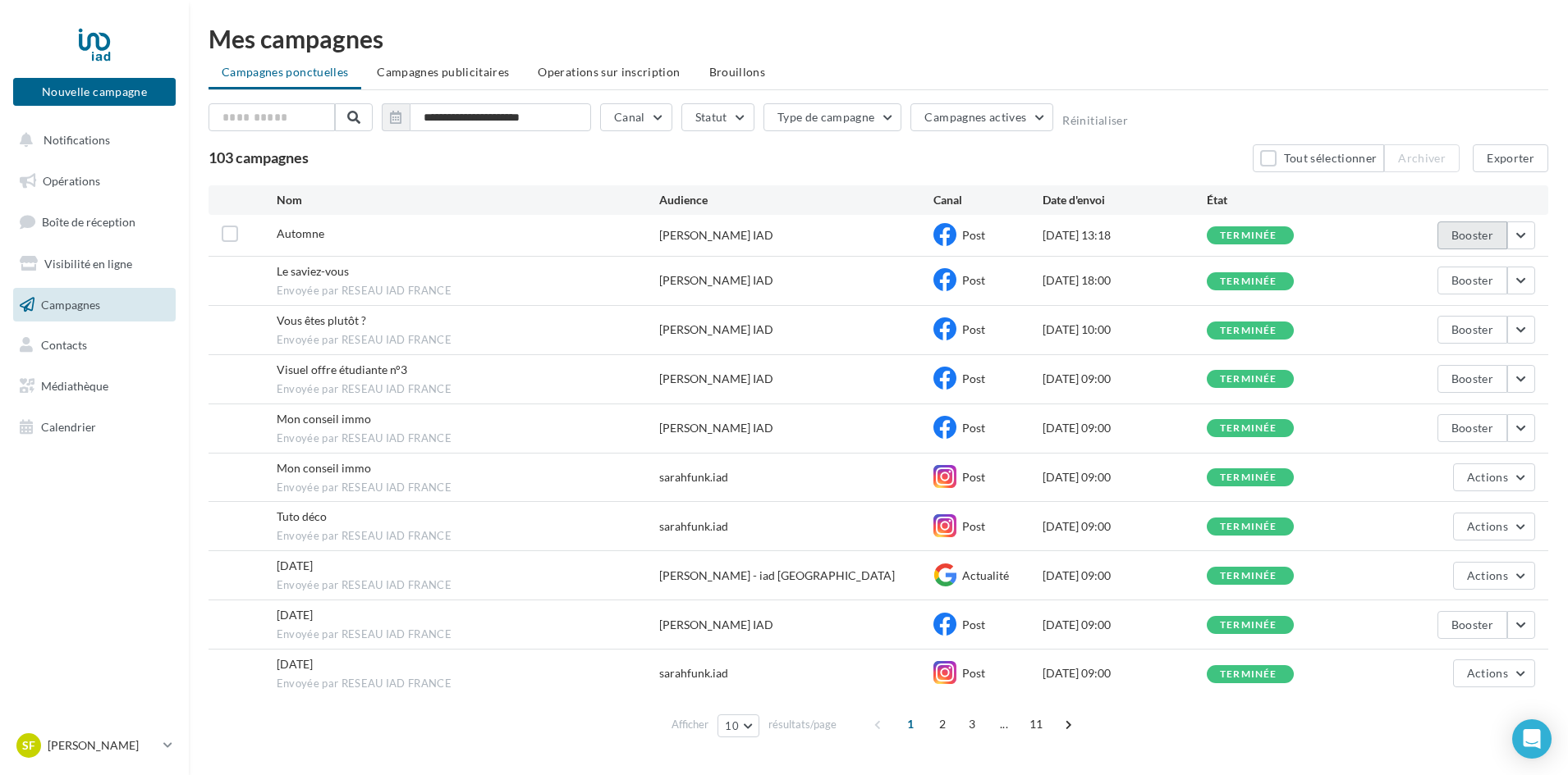
click at [1492, 235] on button "Booster" at bounding box center [1472, 235] width 70 height 28
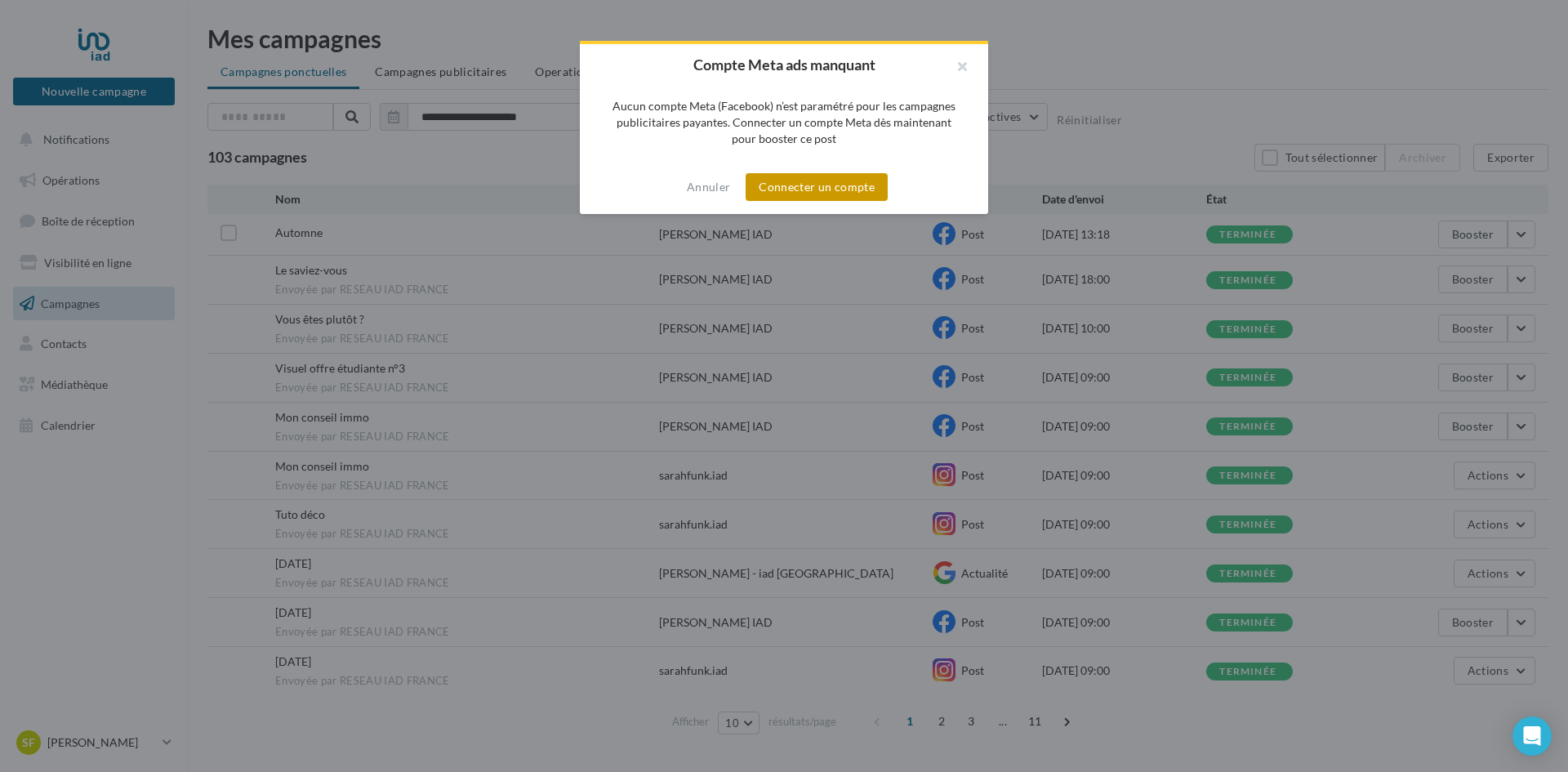
click at [853, 184] on button "Connecter un compte" at bounding box center [817, 187] width 142 height 28
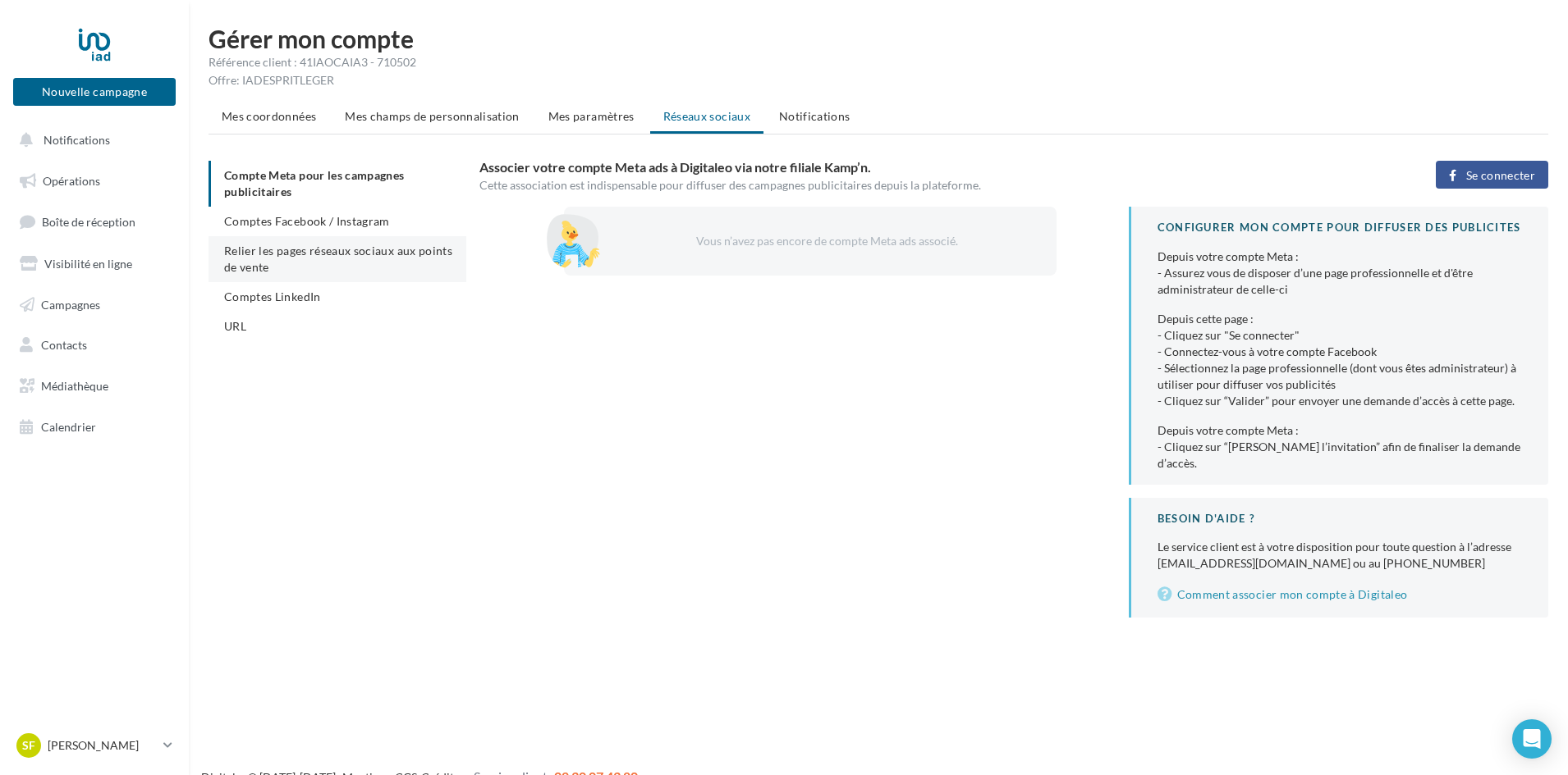
click at [306, 256] on span "Relier les pages réseaux sociaux aux points de vente" at bounding box center [338, 258] width 229 height 30
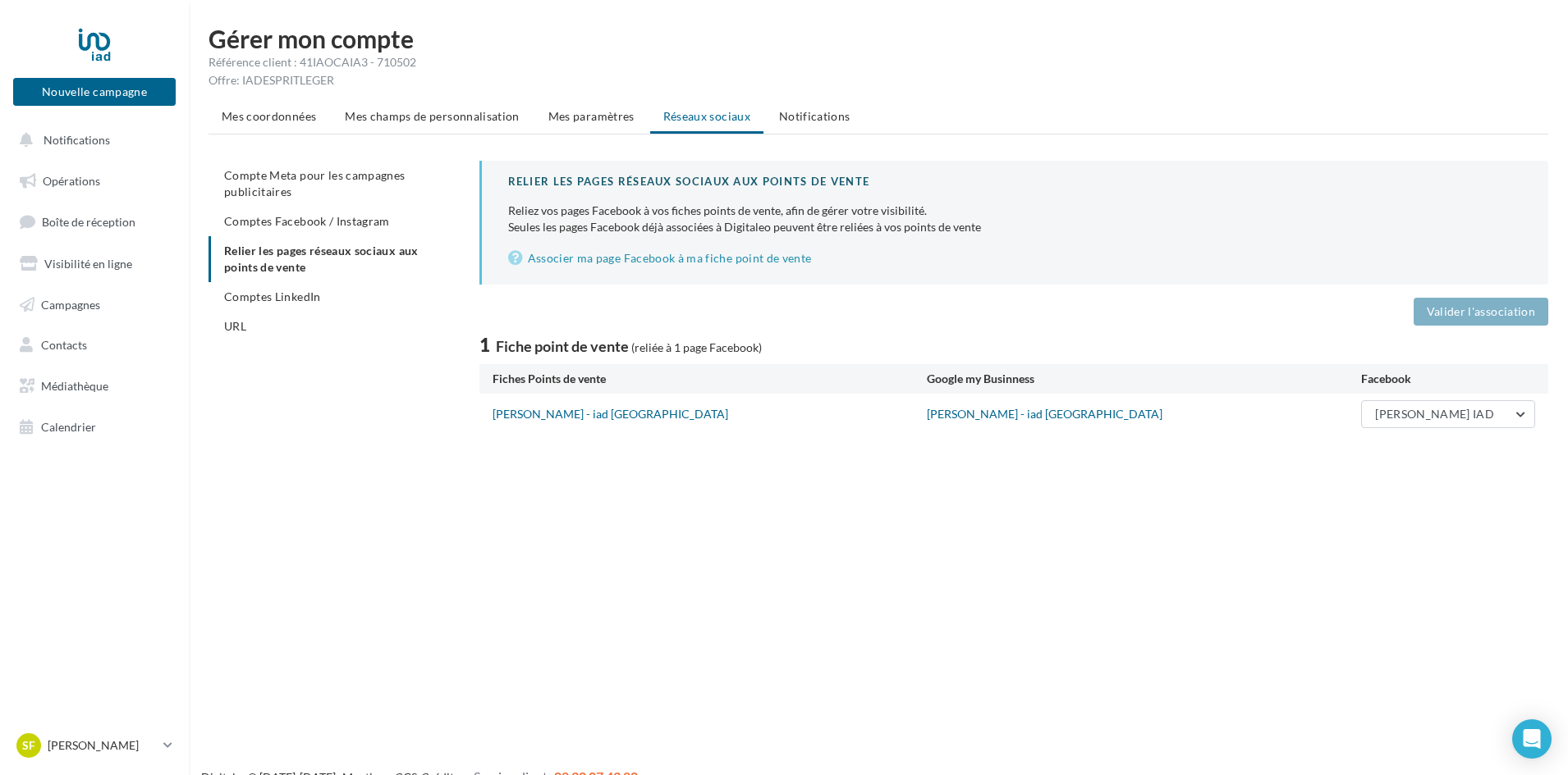
click at [313, 279] on ul "Compte Meta pour les campagnes publicitaires Comptes Facebook / Instagram Relie…" at bounding box center [337, 251] width 258 height 180
click at [308, 293] on span "Comptes LinkedIn" at bounding box center [272, 297] width 97 height 14
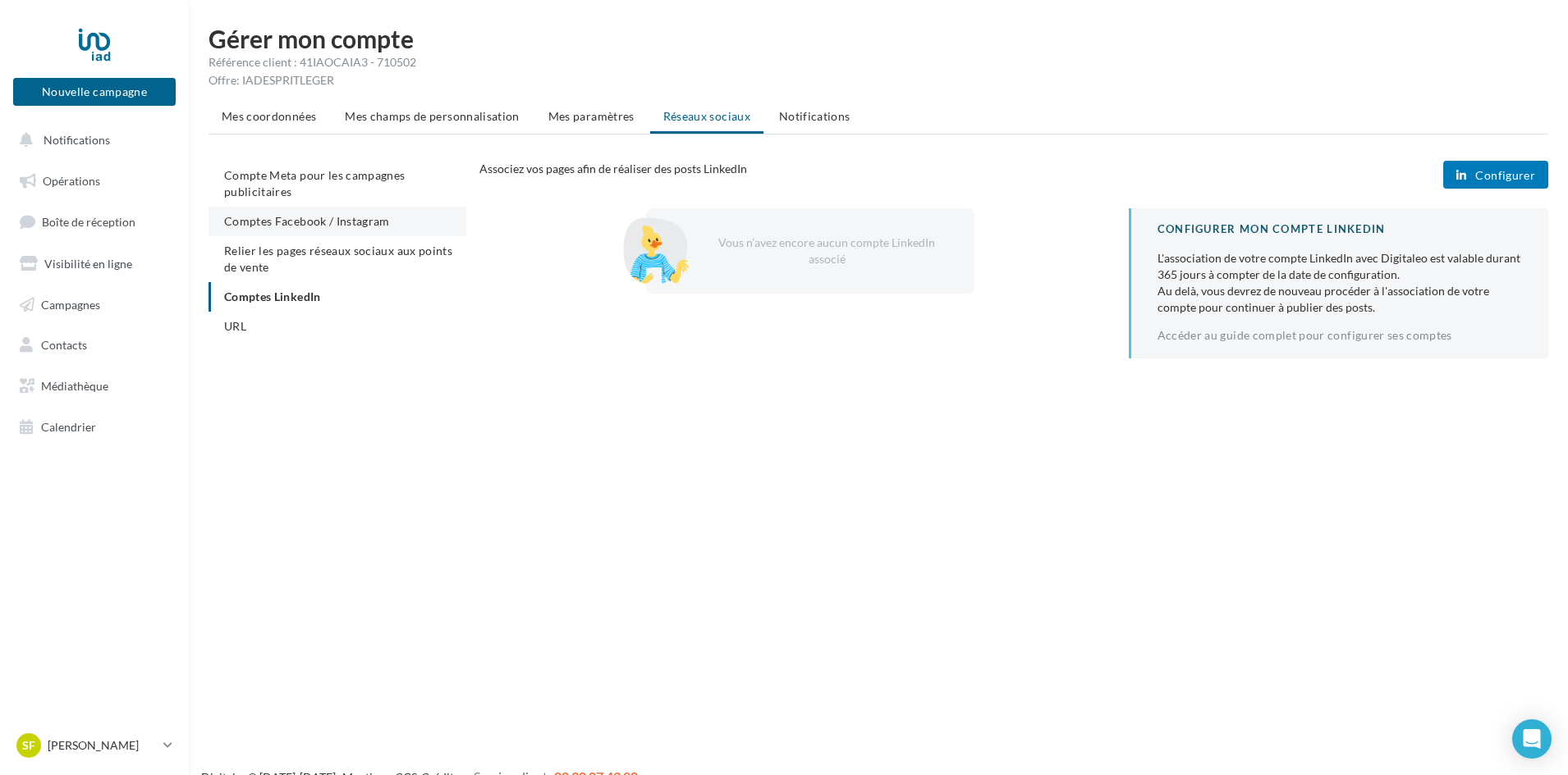
click at [314, 216] on span "Comptes Facebook / Instagram" at bounding box center [307, 221] width 166 height 14
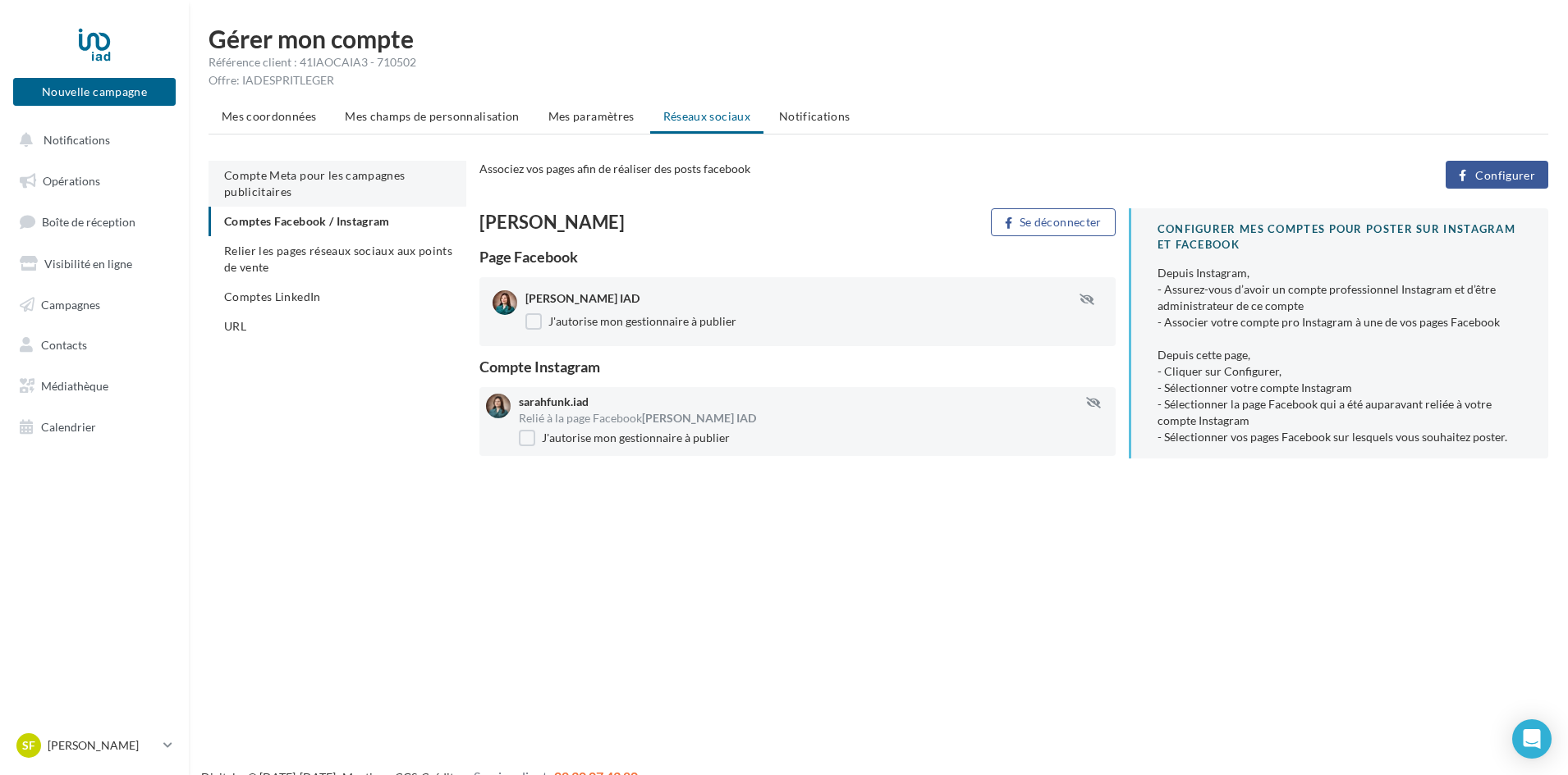
click at [319, 180] on span "Compte Meta pour les campagnes publicitaires" at bounding box center [315, 183] width 181 height 30
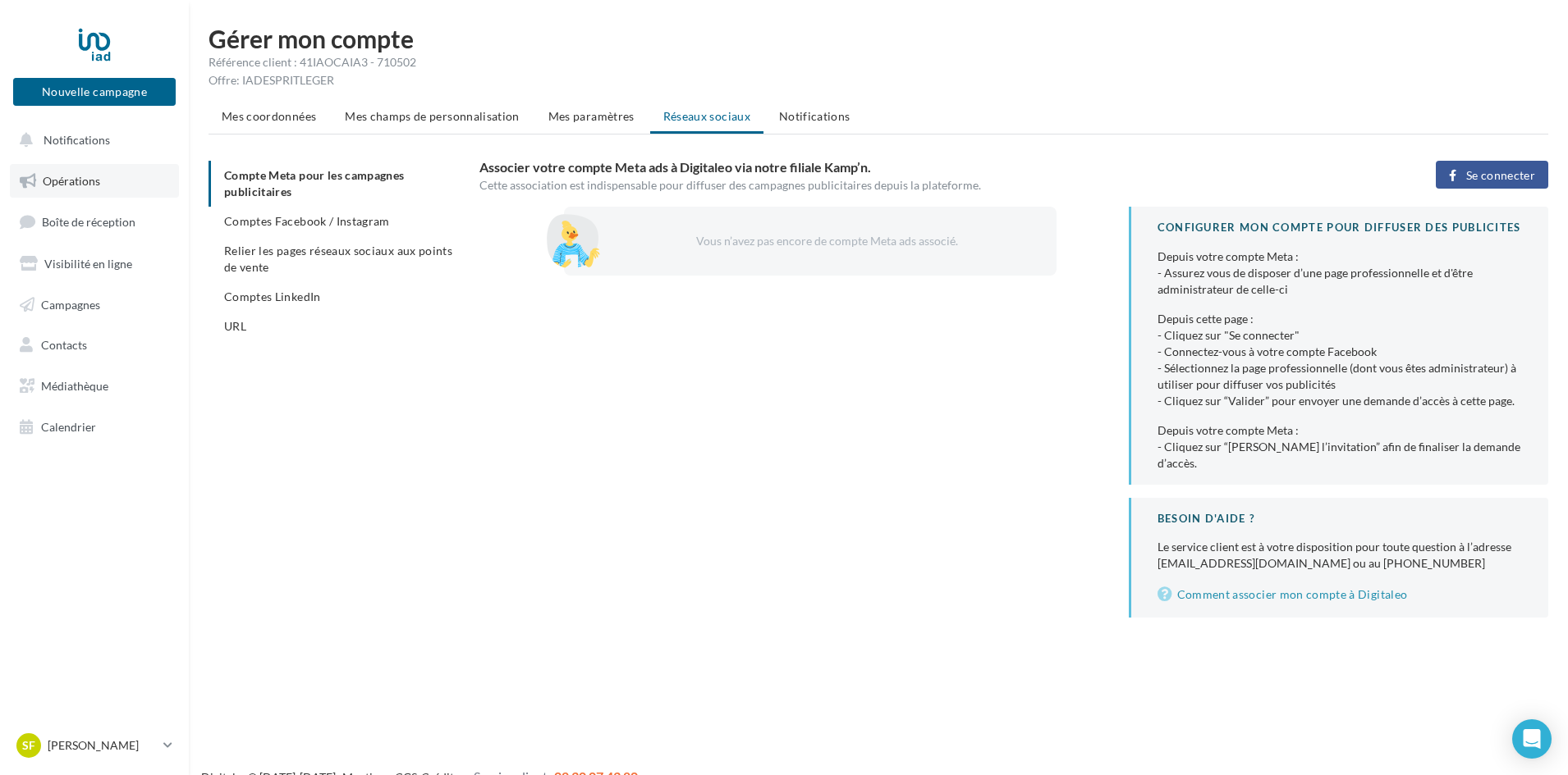
click at [82, 186] on span "Opérations" at bounding box center [71, 180] width 57 height 14
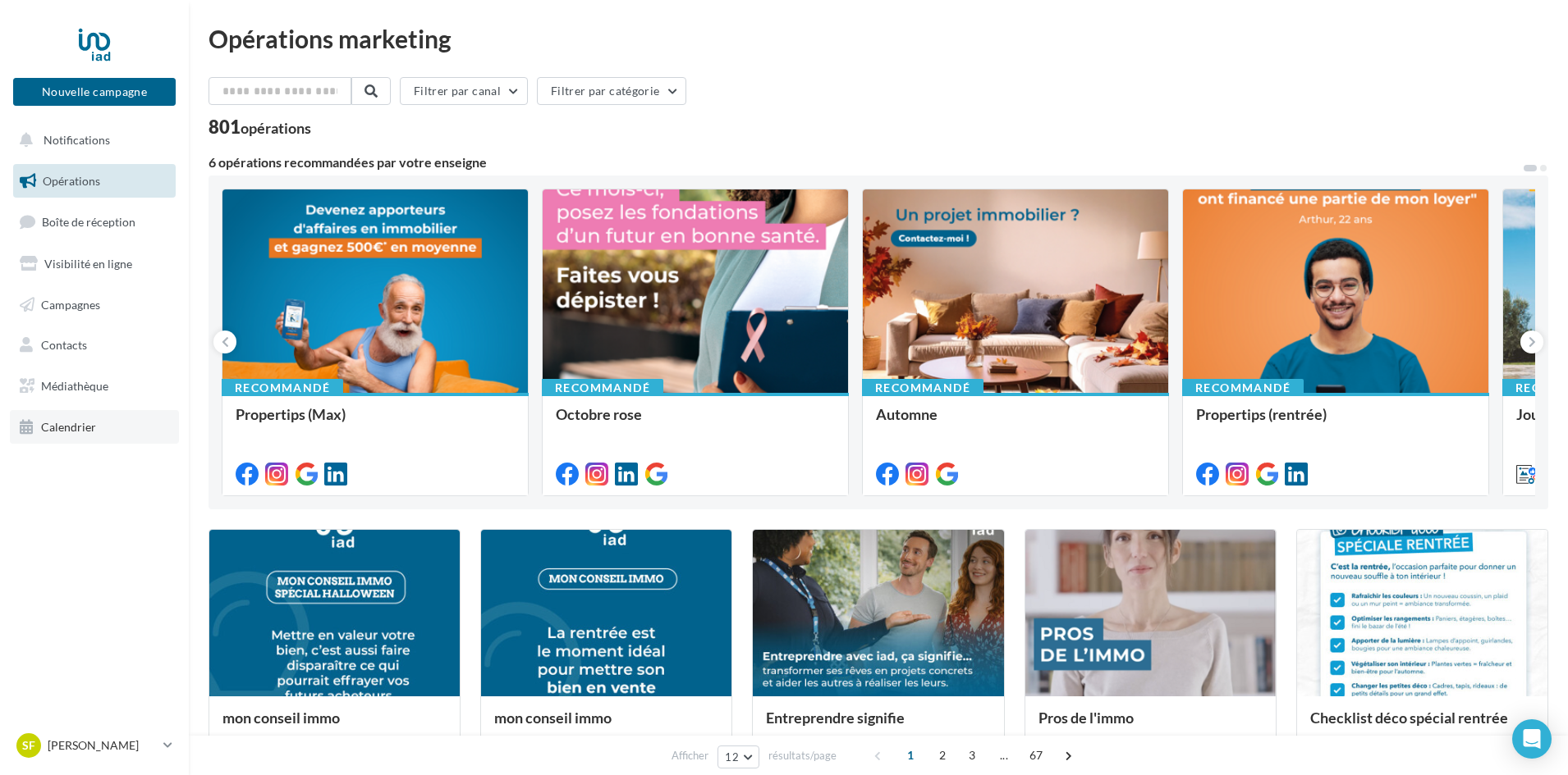
click at [82, 421] on span "Calendrier" at bounding box center [68, 427] width 55 height 14
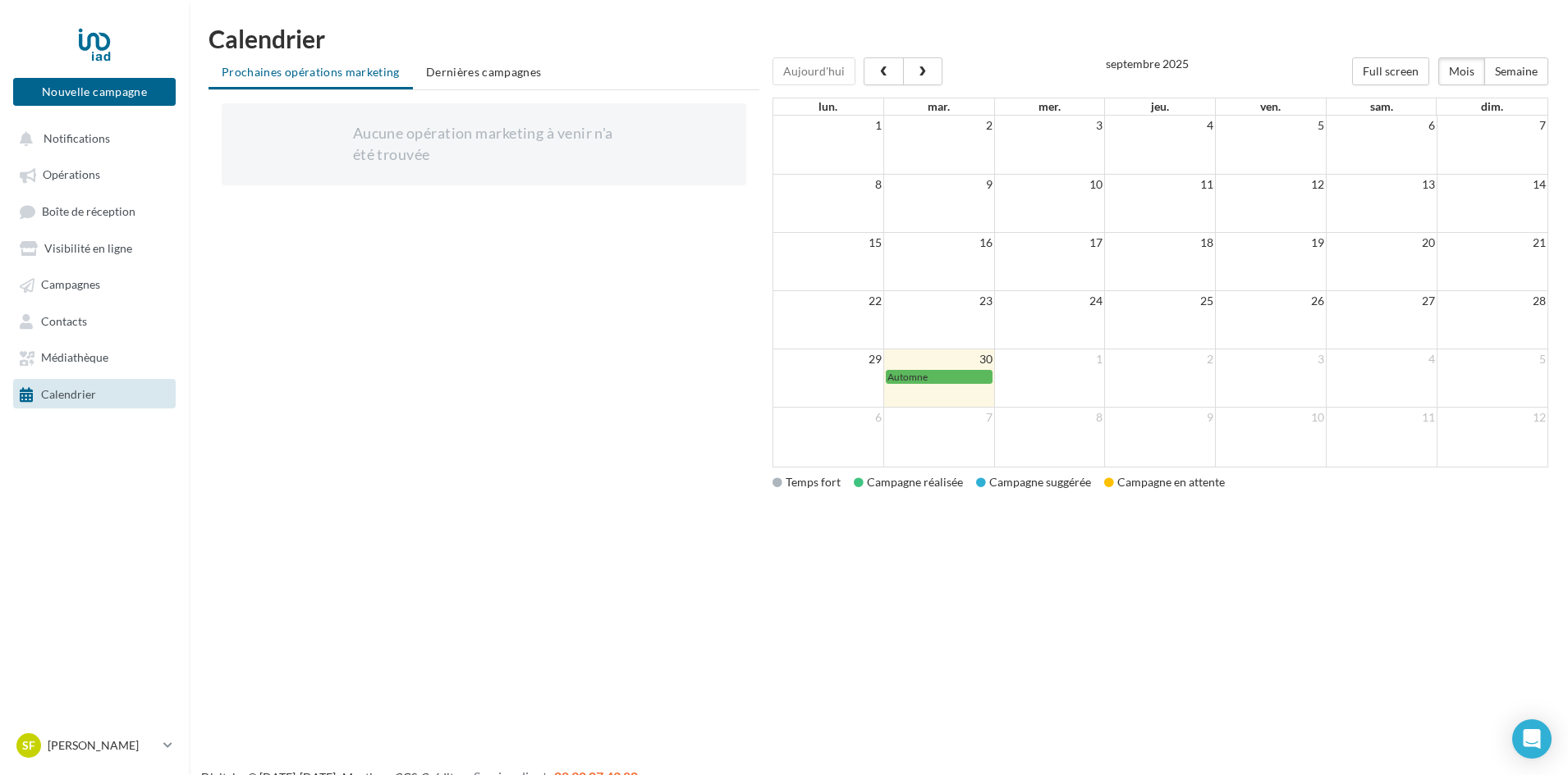
click at [1066, 388] on td at bounding box center [1048, 379] width 110 height 58
click at [102, 189] on link "Opérations" at bounding box center [95, 174] width 169 height 30
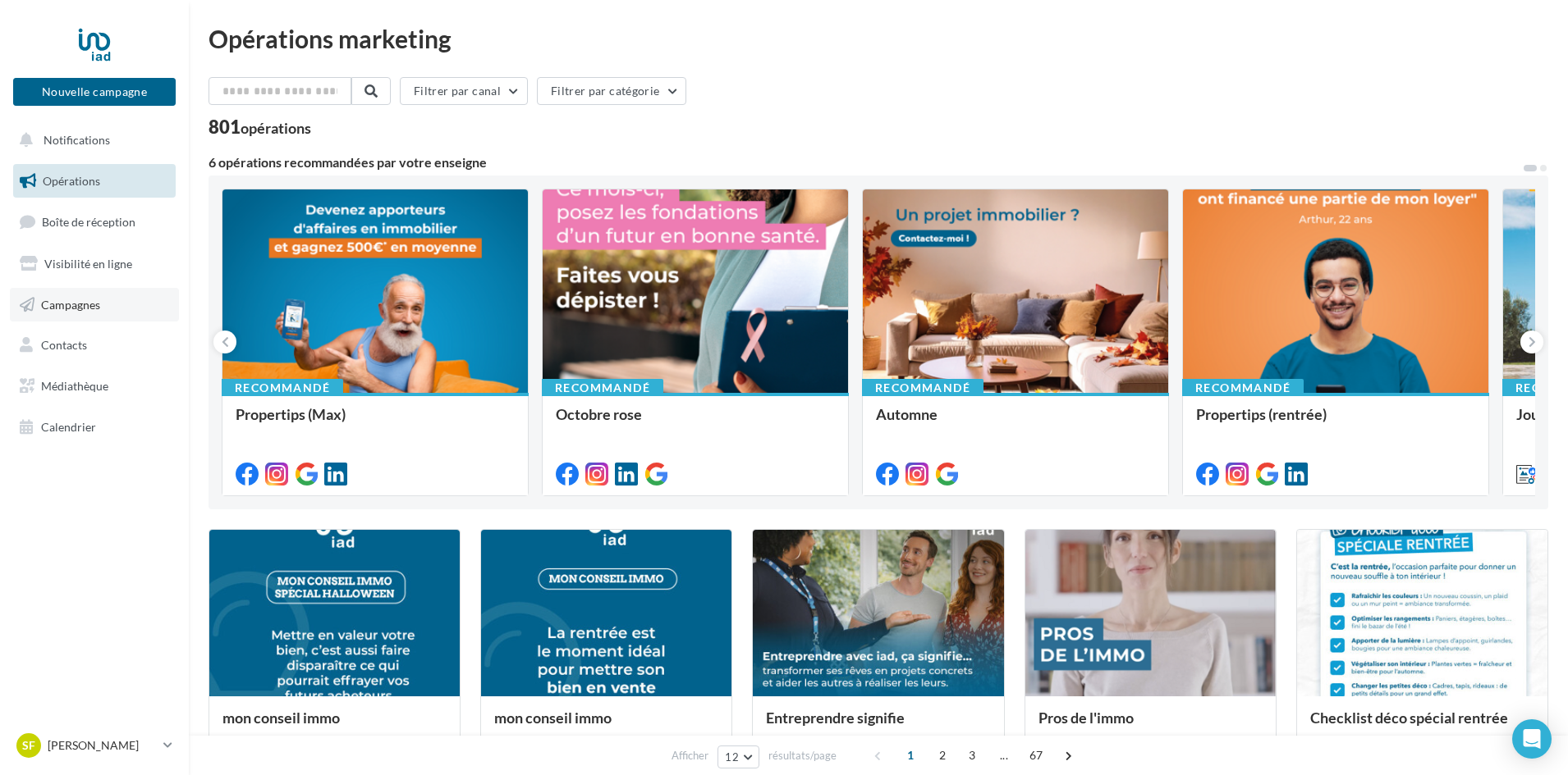
click at [82, 300] on span "Campagnes" at bounding box center [70, 304] width 59 height 14
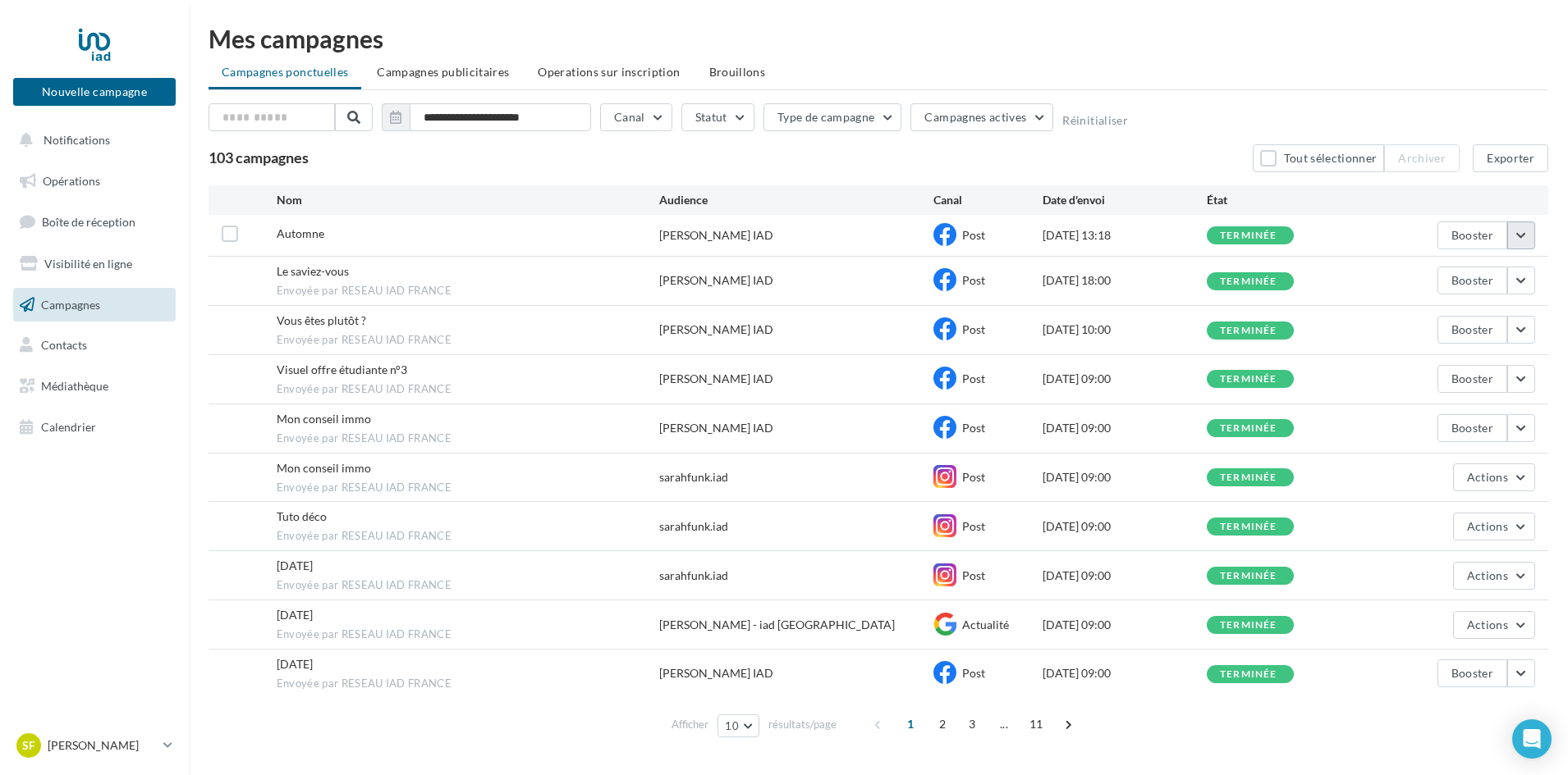
click at [1522, 239] on button "button" at bounding box center [1521, 235] width 28 height 28
click at [1391, 112] on div "**********" at bounding box center [878, 121] width 1339 height 34
